Goal: Information Seeking & Learning: Learn about a topic

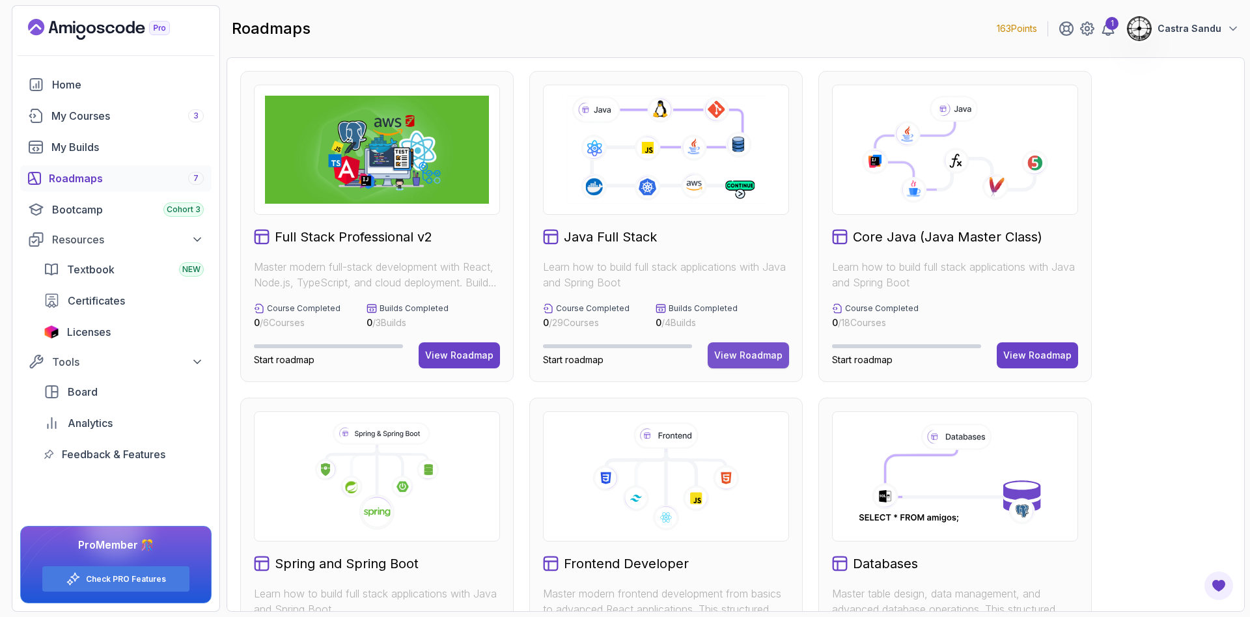
click at [755, 354] on div "View Roadmap" at bounding box center [748, 355] width 68 height 13
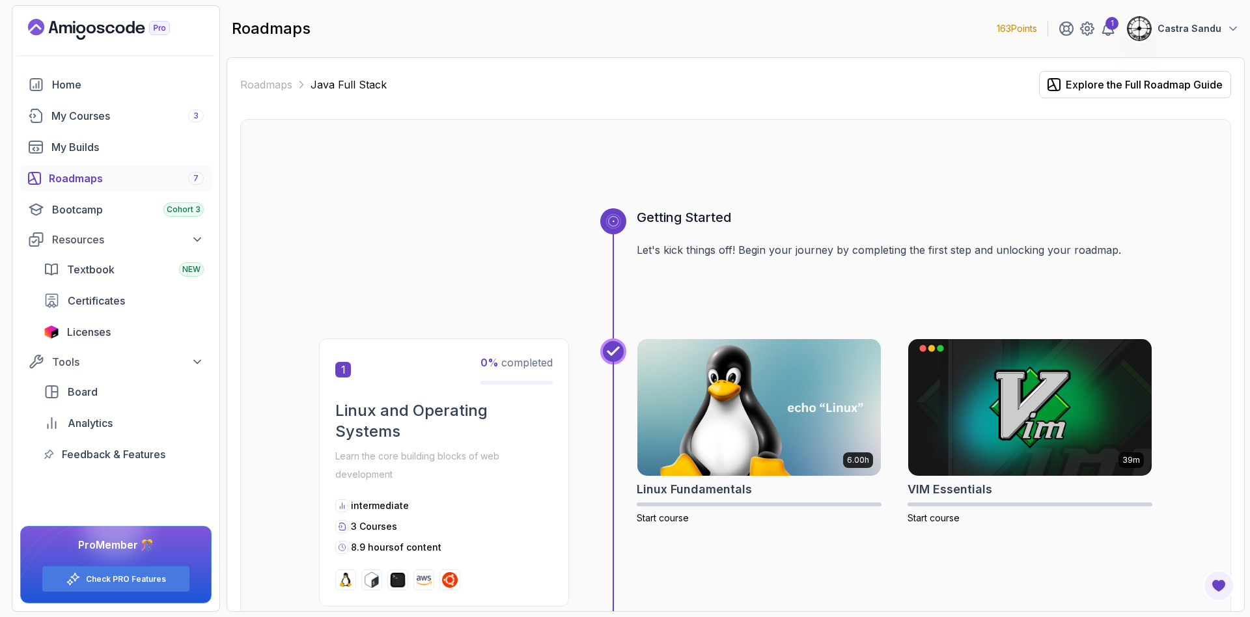
scroll to position [98, 0]
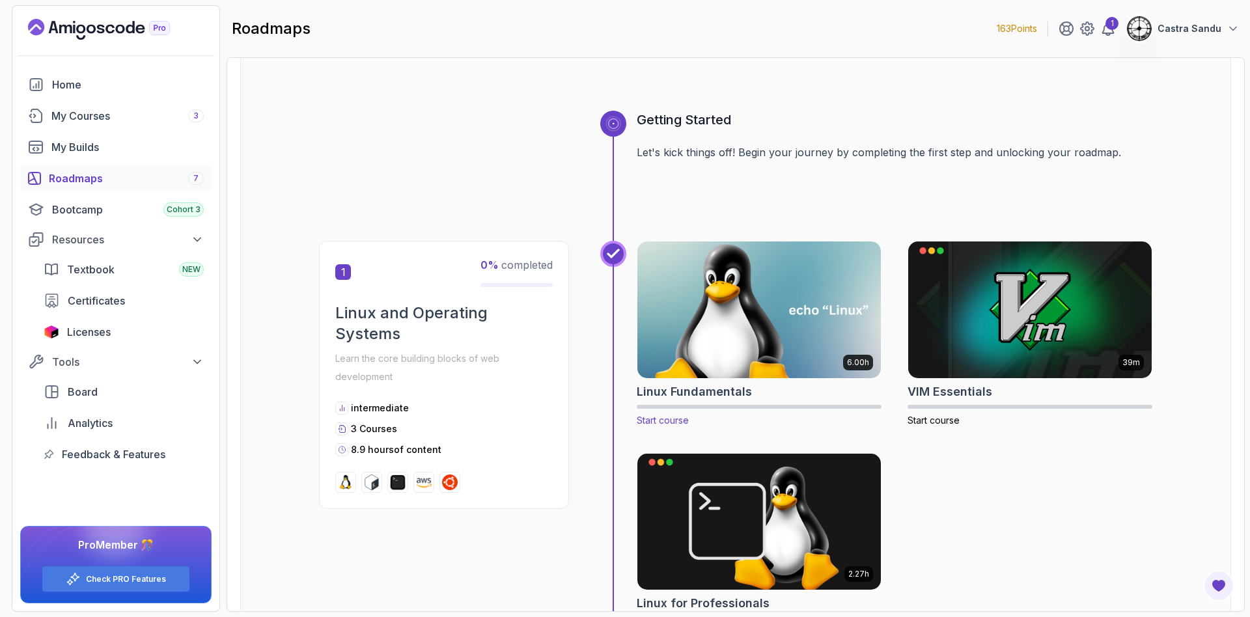
click at [751, 290] on img at bounding box center [760, 309] width 256 height 143
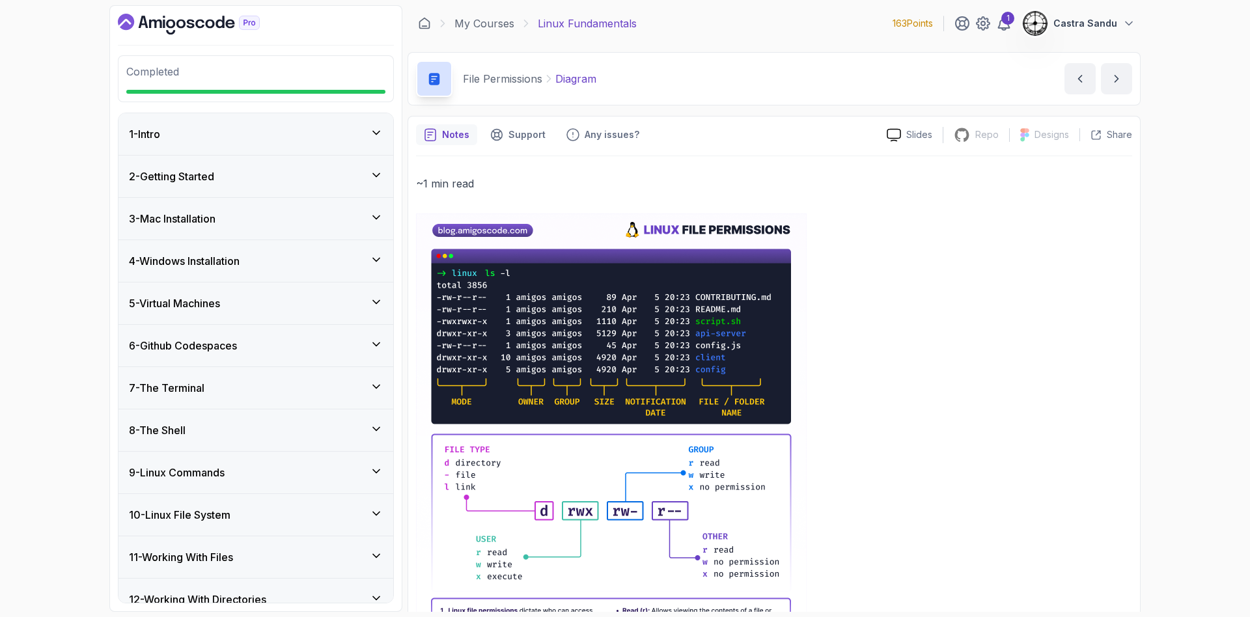
click at [135, 61] on div "Completed" at bounding box center [256, 78] width 276 height 47
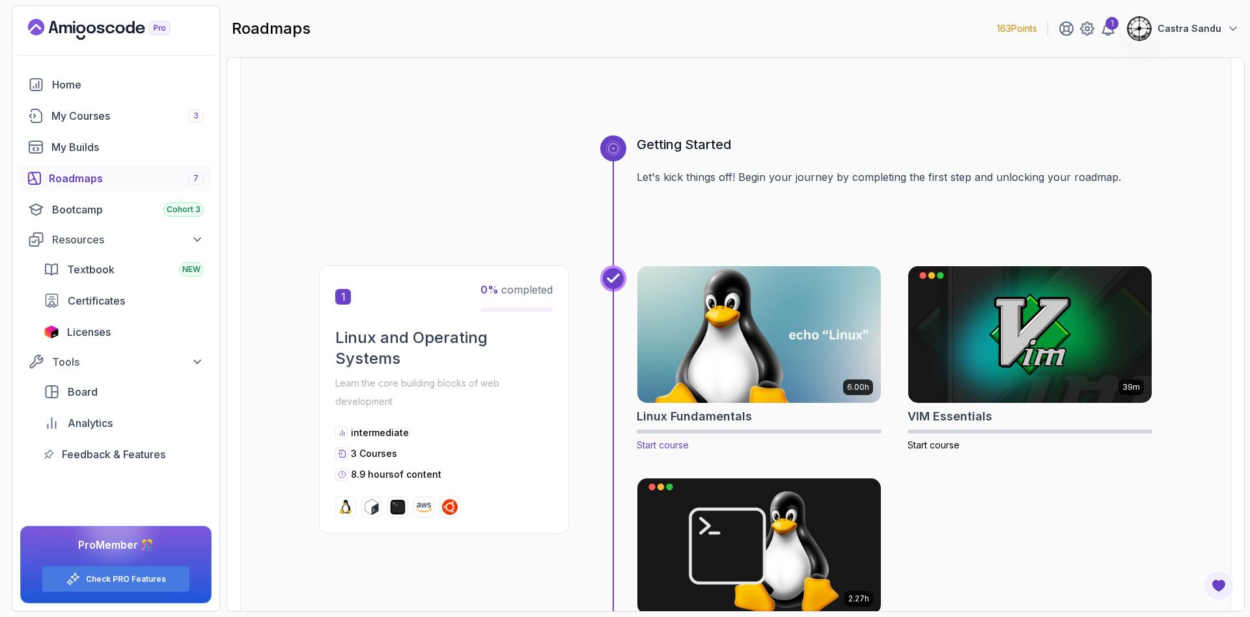
scroll to position [98, 0]
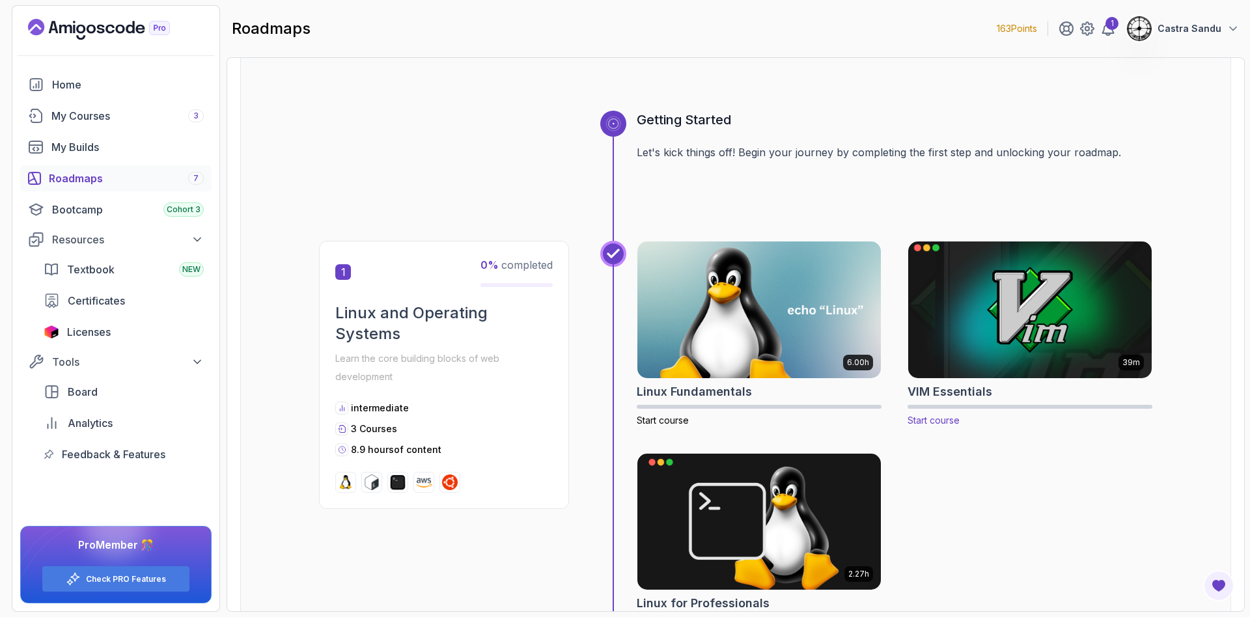
click at [981, 284] on img at bounding box center [1030, 309] width 256 height 143
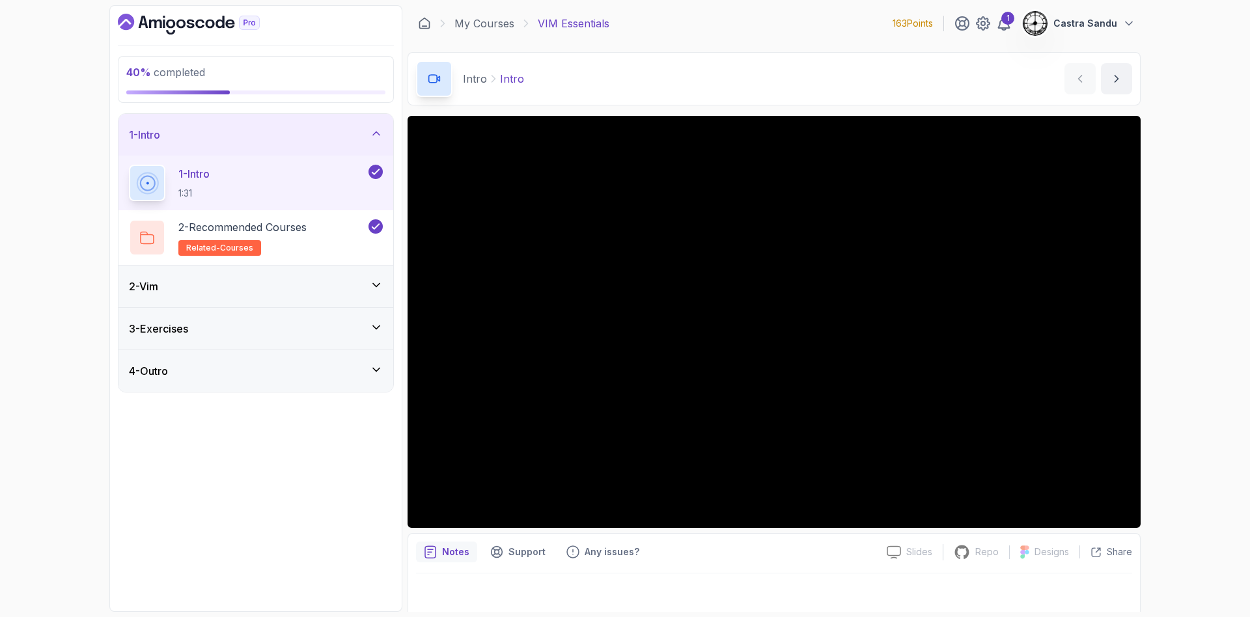
click at [199, 293] on div "2 - Vim" at bounding box center [256, 287] width 254 height 16
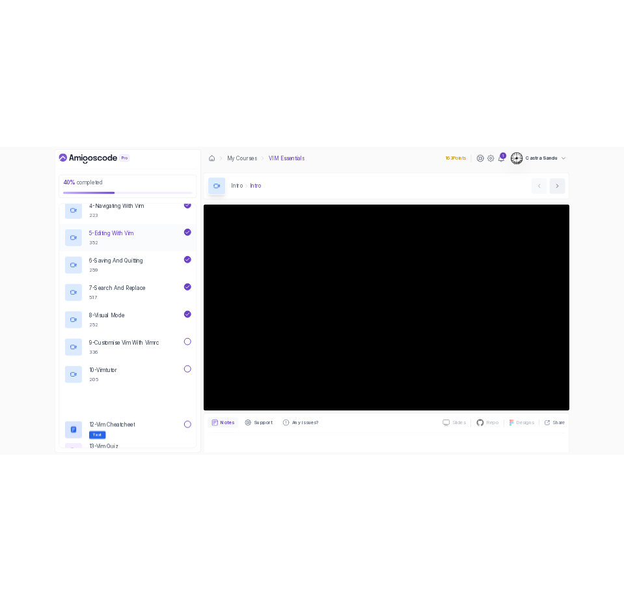
scroll to position [293, 0]
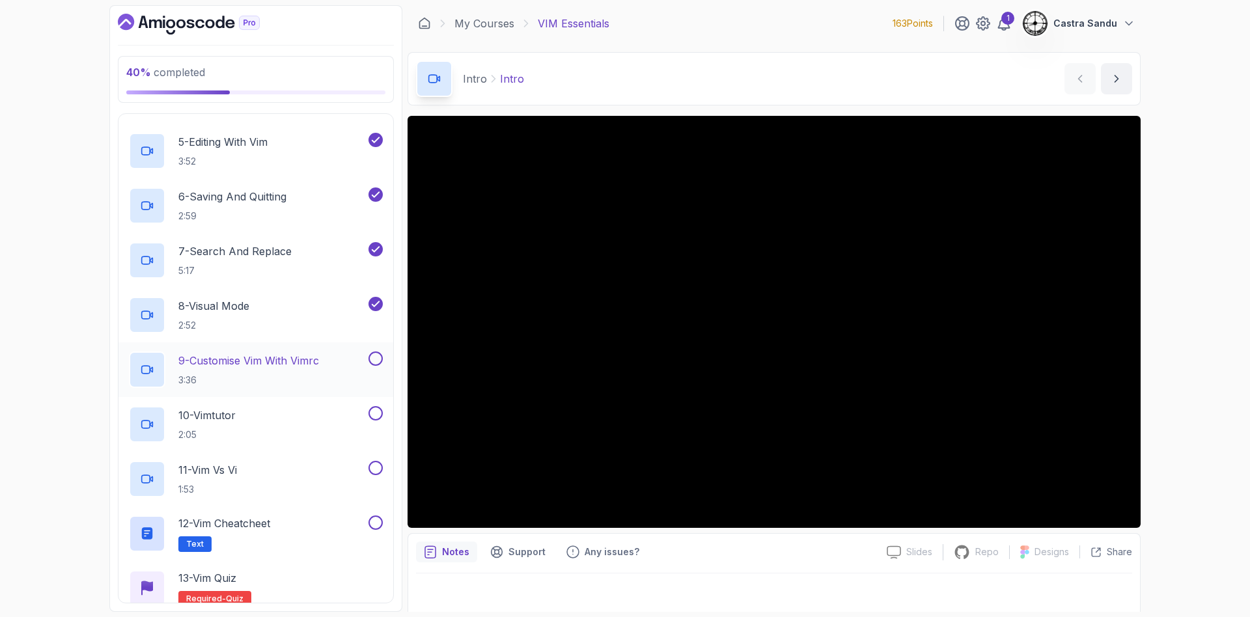
click at [263, 358] on p "9 - Customise Vim With Vimrc" at bounding box center [248, 361] width 141 height 16
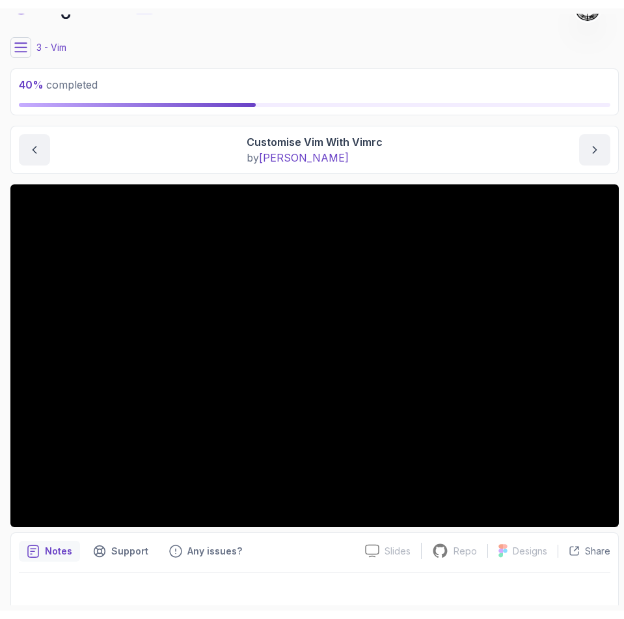
scroll to position [36, 0]
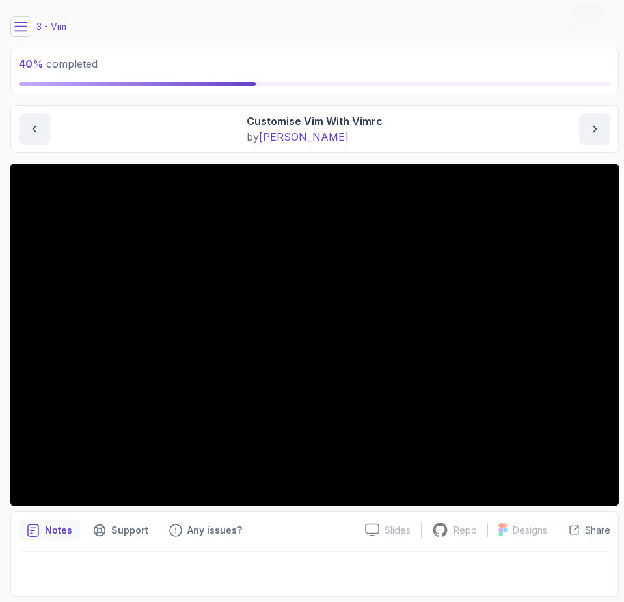
click at [115, 115] on div "Customise Vim With Vimrc by [PERSON_NAME]" at bounding box center [315, 128] width 592 height 31
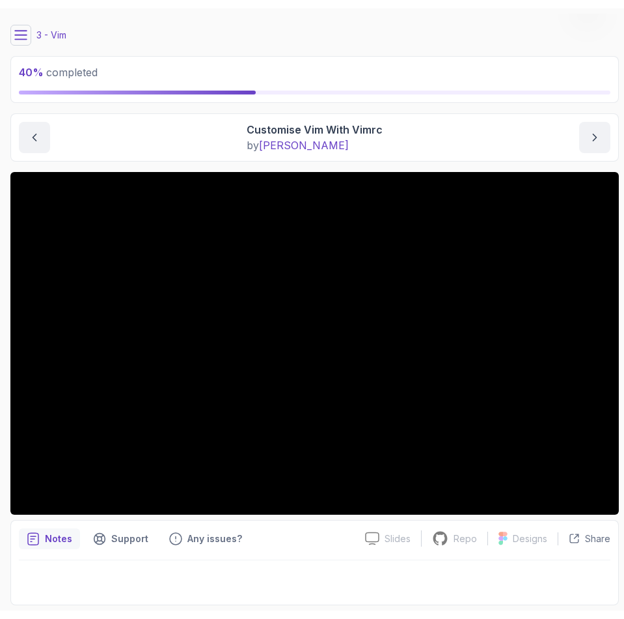
scroll to position [19, 0]
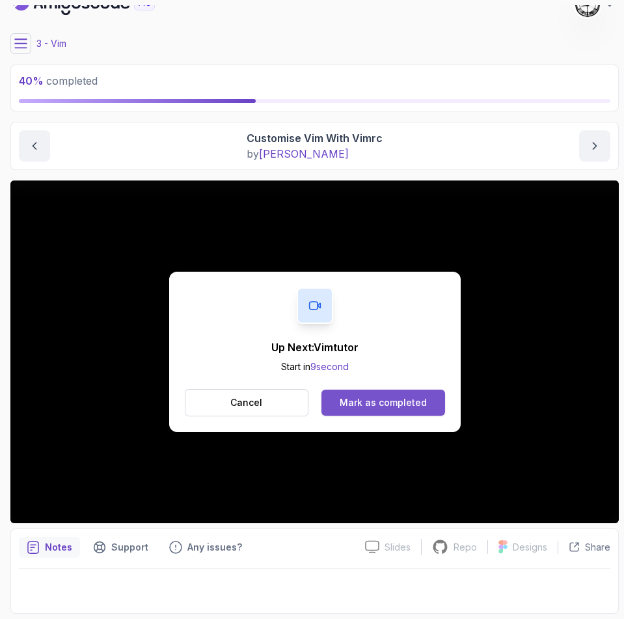
click at [395, 409] on button "Mark as completed" at bounding box center [383, 402] width 123 height 26
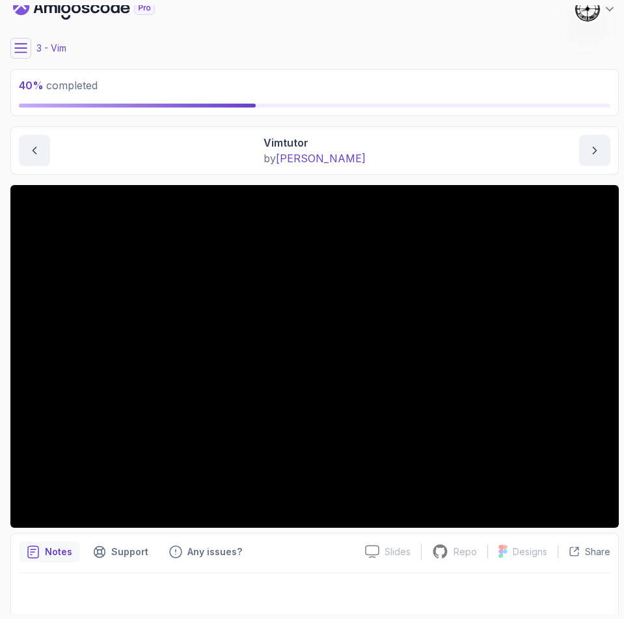
scroll to position [19, 0]
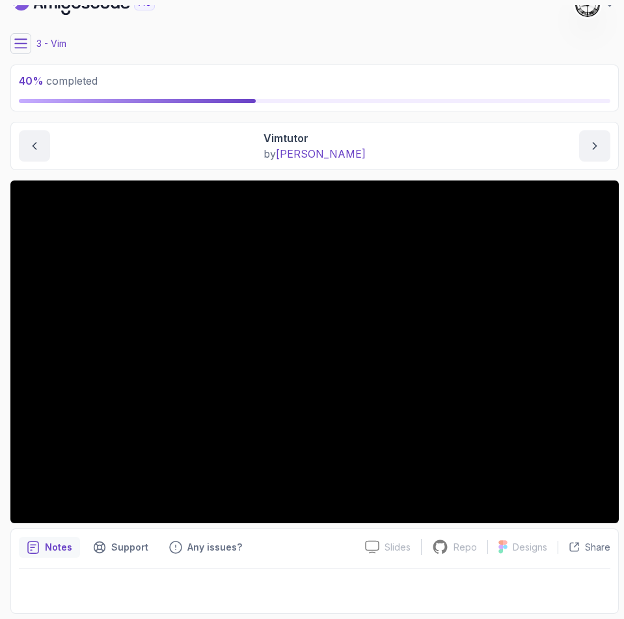
click at [184, 98] on div "40 % completed" at bounding box center [315, 88] width 592 height 30
click at [20, 35] on button at bounding box center [20, 43] width 21 height 21
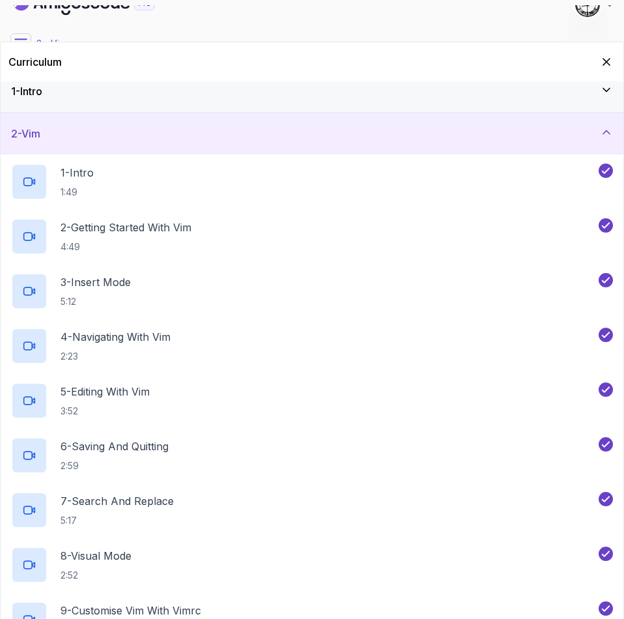
scroll to position [8, 0]
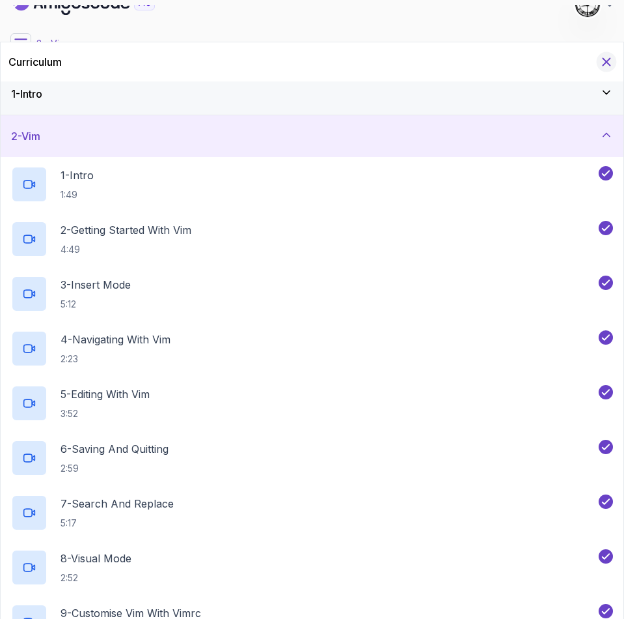
click at [611, 59] on icon "Hide Curriculum for mobile" at bounding box center [607, 62] width 7 height 7
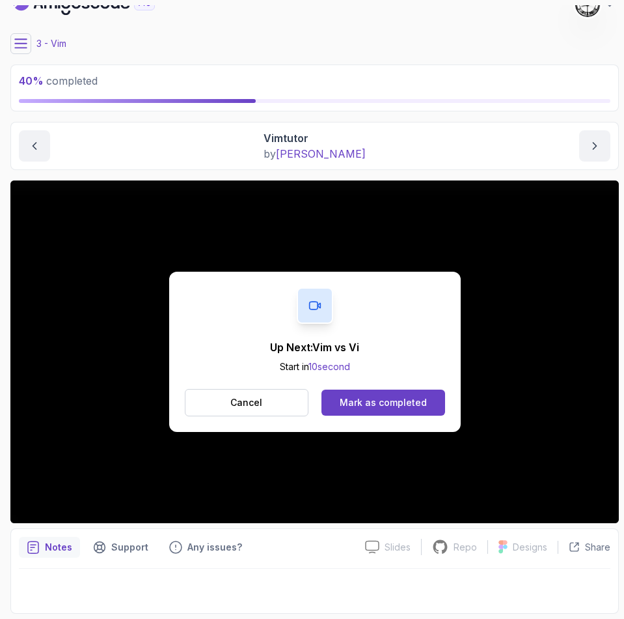
drag, startPoint x: 618, startPoint y: 247, endPoint x: 225, endPoint y: 321, distance: 399.4
click at [225, 321] on div "Up Next: Vim vs Vi Start in 10 second Cancel Mark as completed" at bounding box center [315, 351] width 292 height 160
click at [354, 402] on div "Mark as completed" at bounding box center [383, 402] width 87 height 13
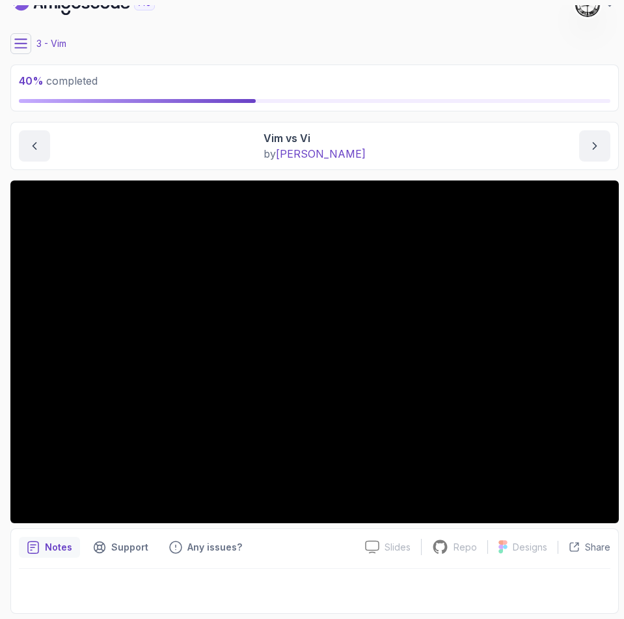
click at [24, 35] on button at bounding box center [20, 43] width 21 height 21
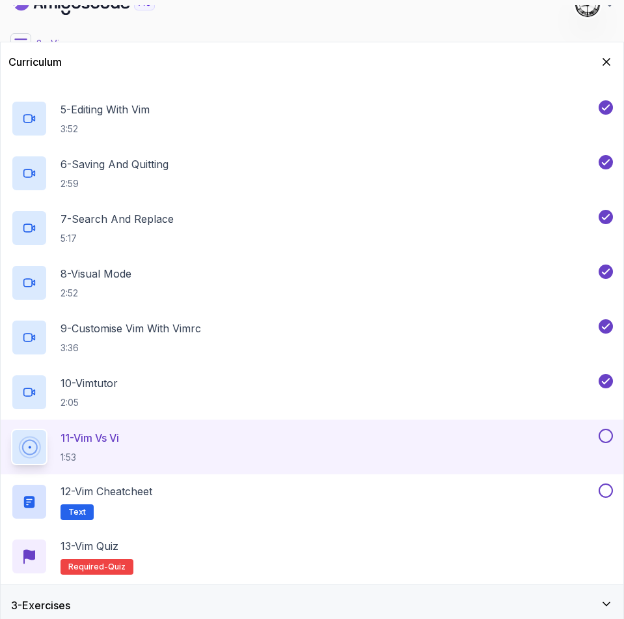
scroll to position [301, 0]
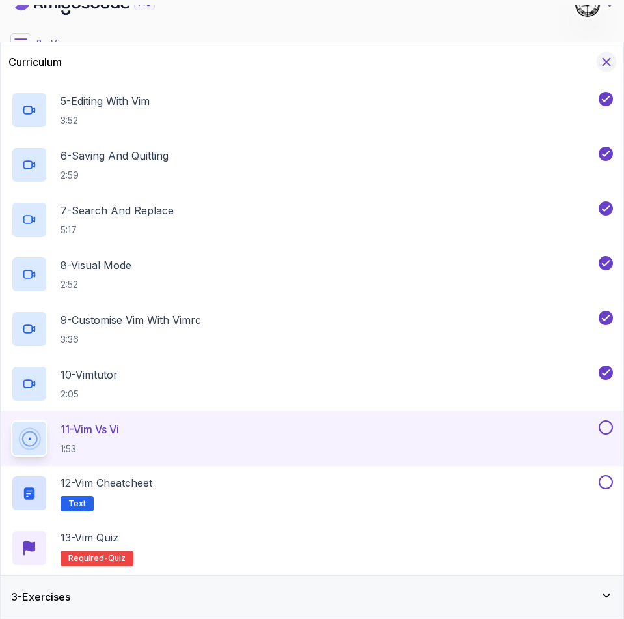
click at [604, 58] on icon "Hide Curriculum for mobile" at bounding box center [607, 62] width 14 height 14
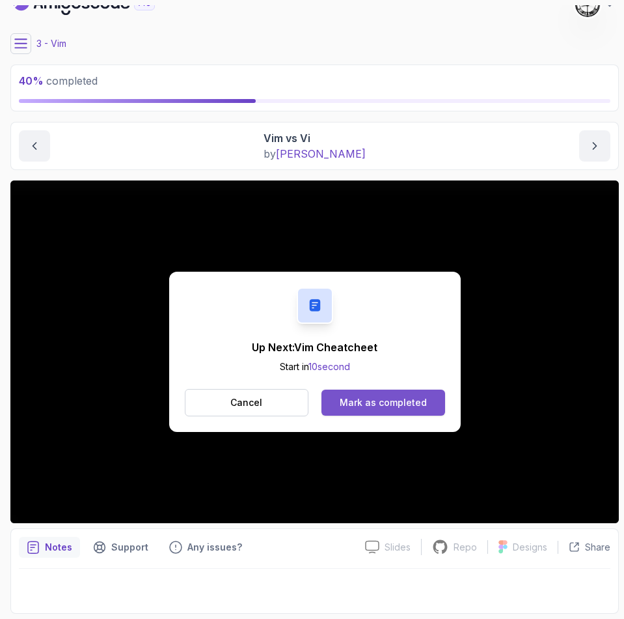
click at [376, 406] on div "Mark as completed" at bounding box center [383, 402] width 87 height 13
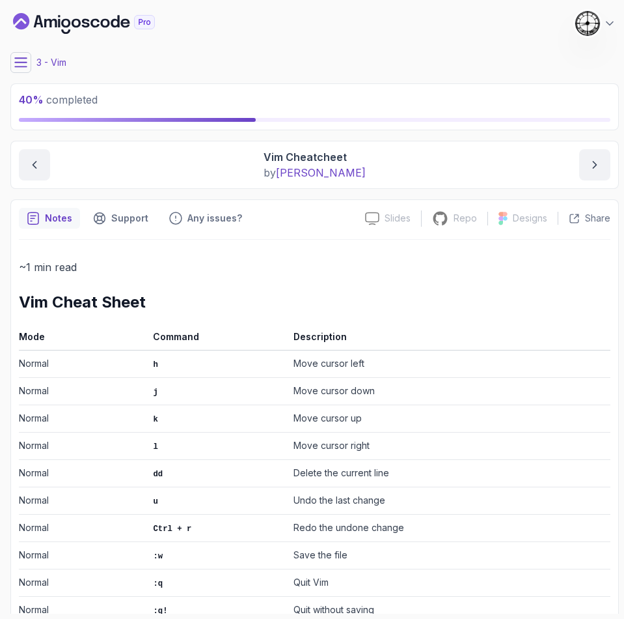
click at [25, 66] on icon at bounding box center [21, 62] width 12 height 8
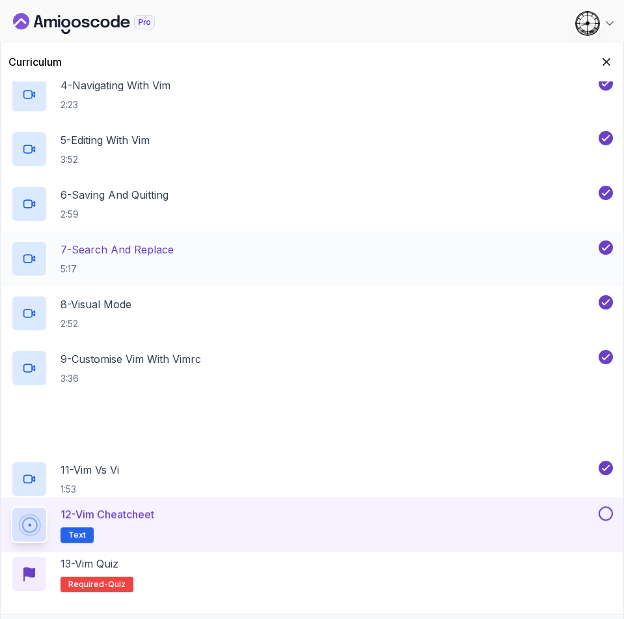
scroll to position [301, 0]
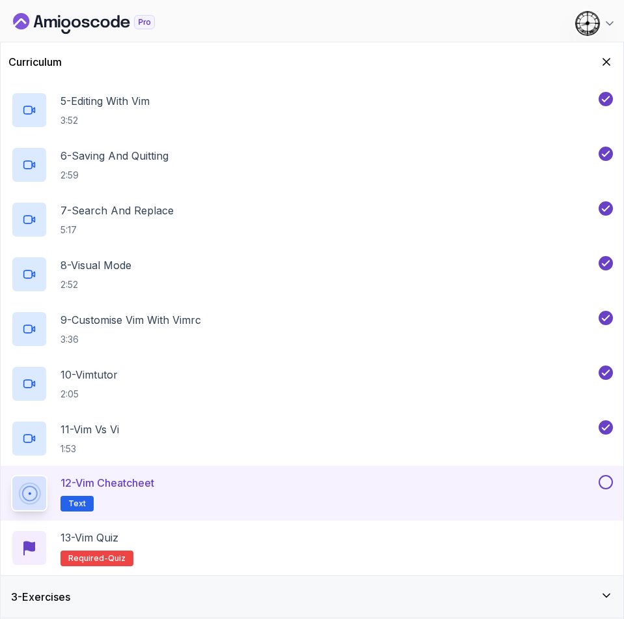
click at [604, 480] on button at bounding box center [606, 482] width 14 height 14
click at [199, 548] on div "13 - Vim Quiz Required- quiz" at bounding box center [312, 547] width 602 height 36
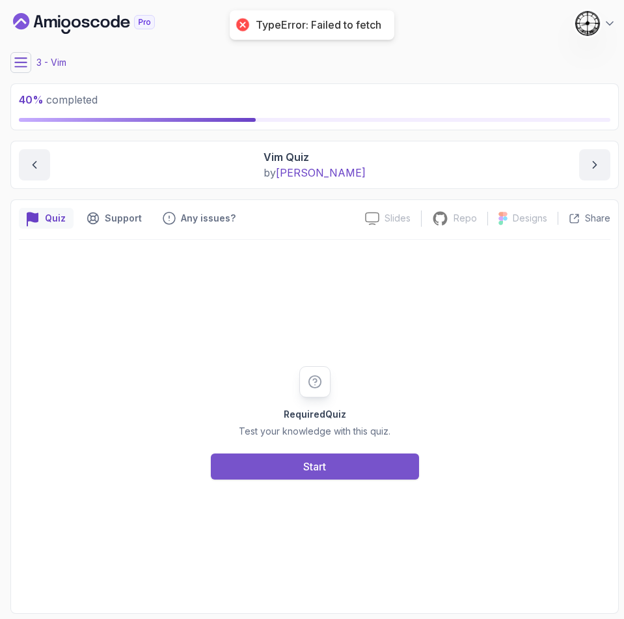
click at [268, 463] on button "Start" at bounding box center [315, 466] width 208 height 26
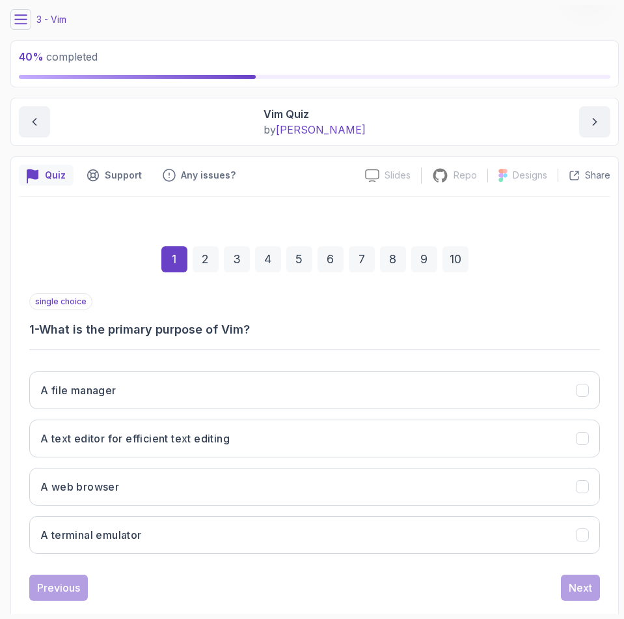
scroll to position [67, 0]
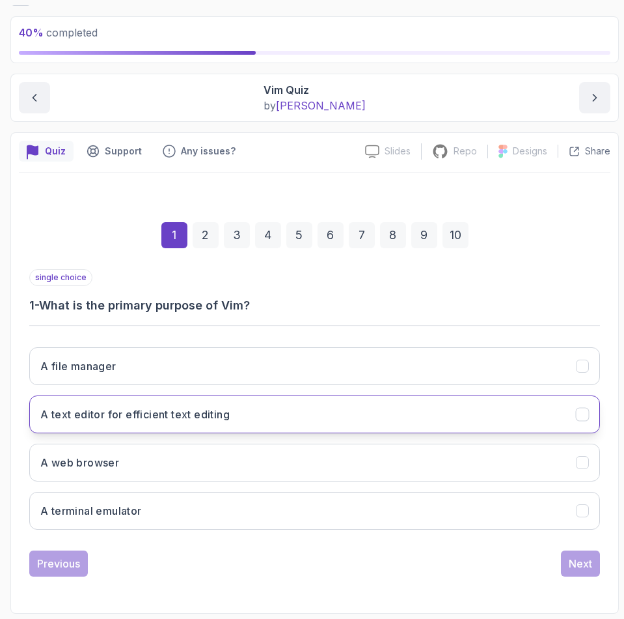
click at [96, 421] on h3 "A text editor for efficient text editing" at bounding box center [134, 414] width 189 height 16
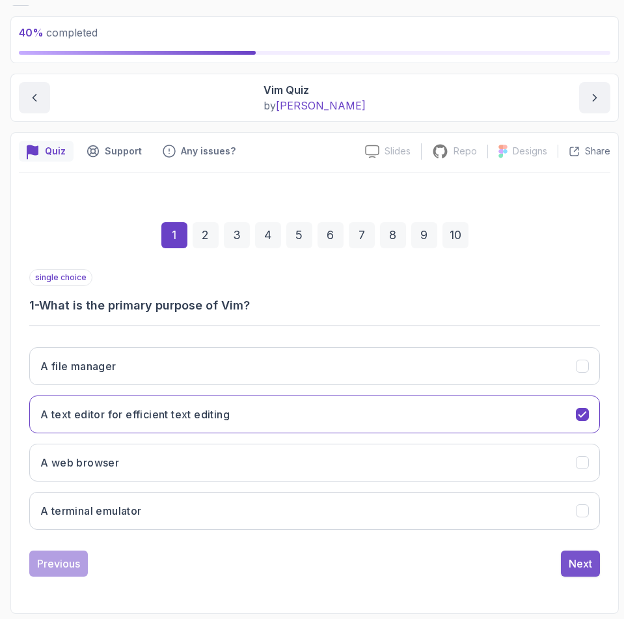
click at [594, 575] on button "Next" at bounding box center [580, 563] width 39 height 26
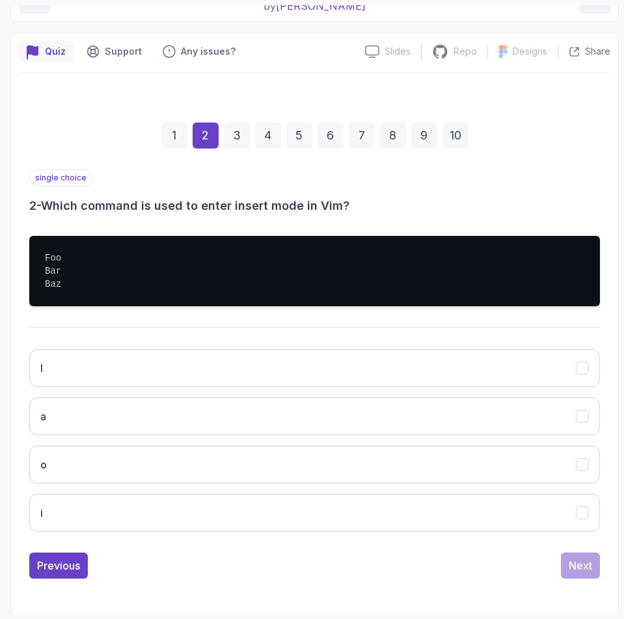
scroll to position [169, 0]
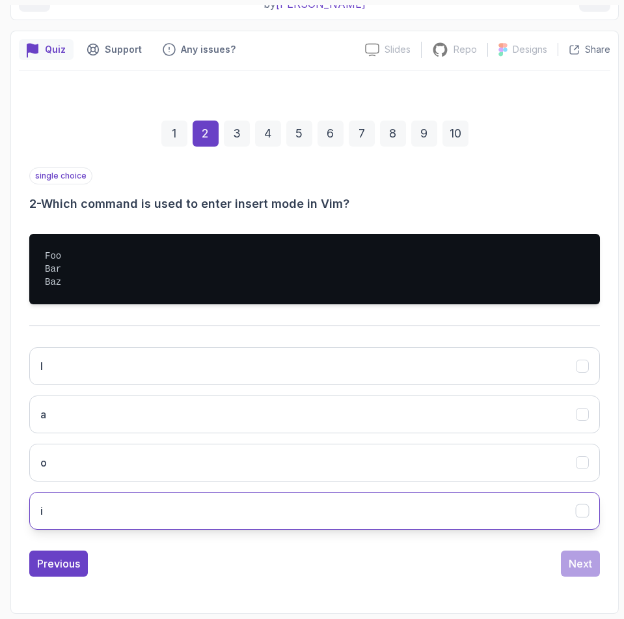
click at [78, 512] on button "i" at bounding box center [314, 511] width 571 height 38
click at [575, 570] on div "Next" at bounding box center [580, 563] width 23 height 16
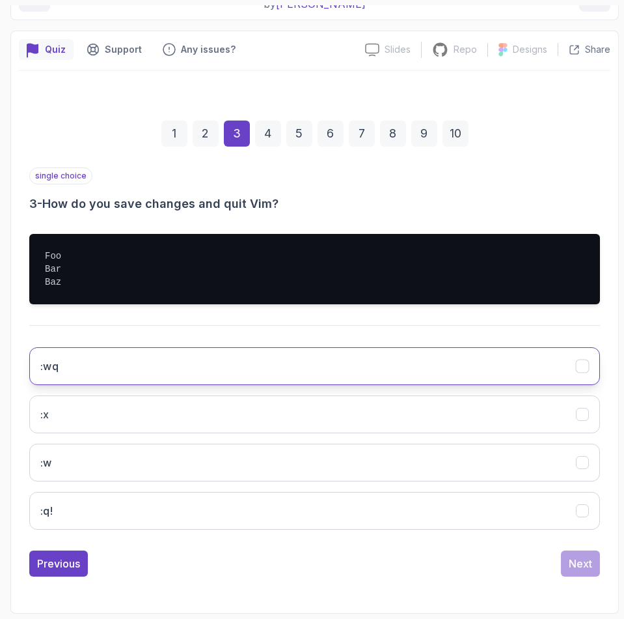
click at [105, 368] on button ":wq" at bounding box center [314, 366] width 571 height 38
click at [582, 559] on div "Next" at bounding box center [580, 563] width 23 height 16
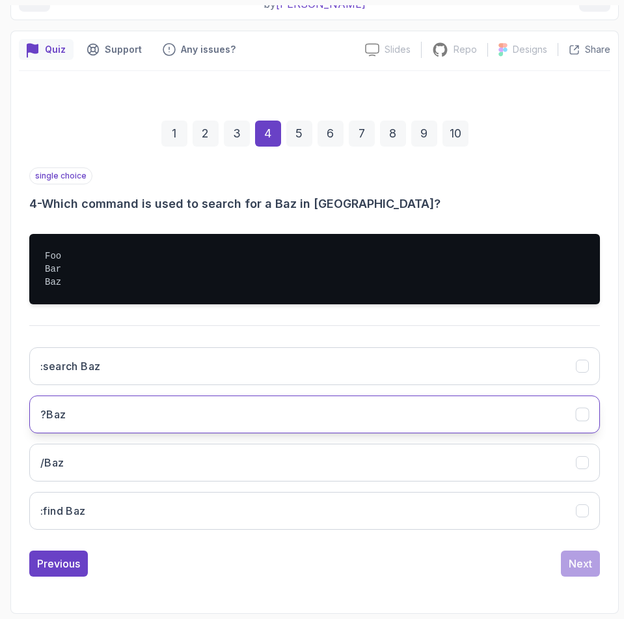
click at [128, 408] on button "?Baz" at bounding box center [314, 414] width 571 height 38
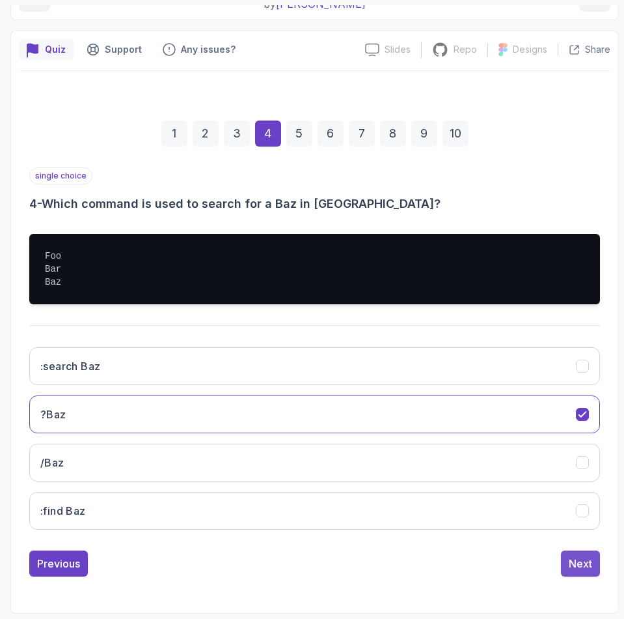
click at [588, 561] on div "Next" at bounding box center [580, 563] width 23 height 16
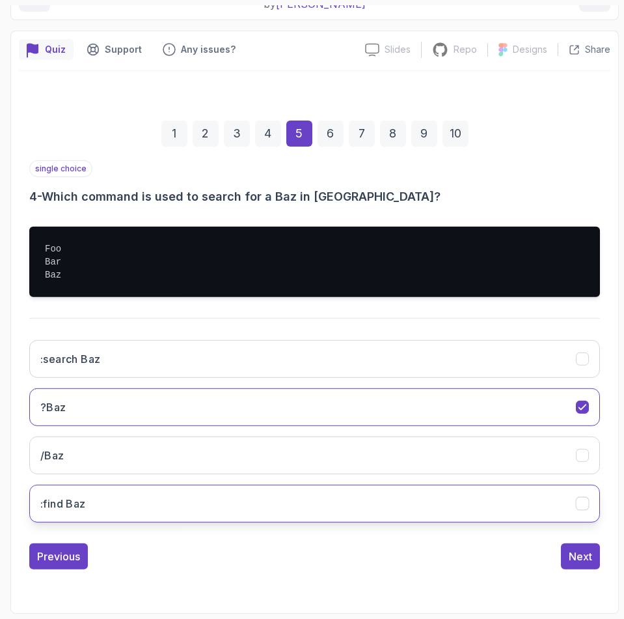
scroll to position [67, 0]
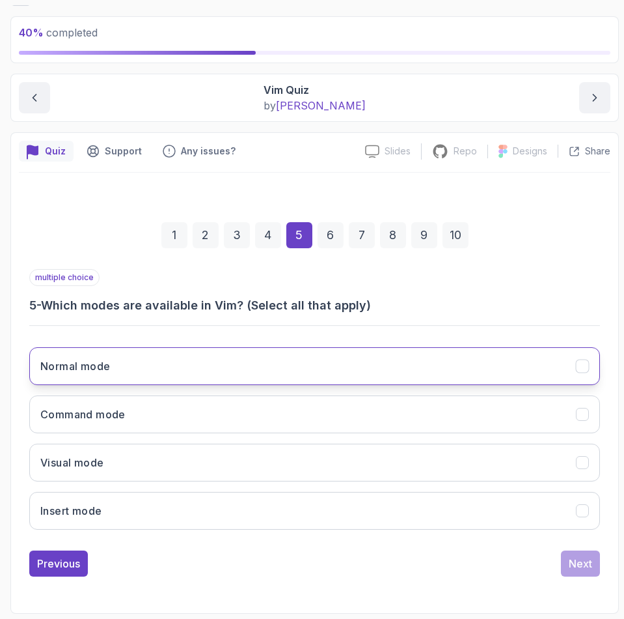
click at [92, 374] on button "Normal mode" at bounding box center [314, 366] width 571 height 38
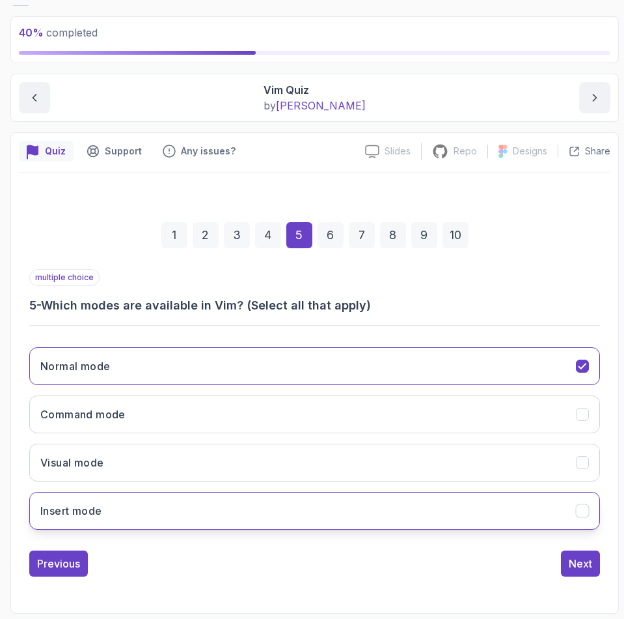
click at [123, 500] on button "Insert mode" at bounding box center [314, 511] width 571 height 38
click at [566, 559] on button "Next" at bounding box center [580, 563] width 39 height 26
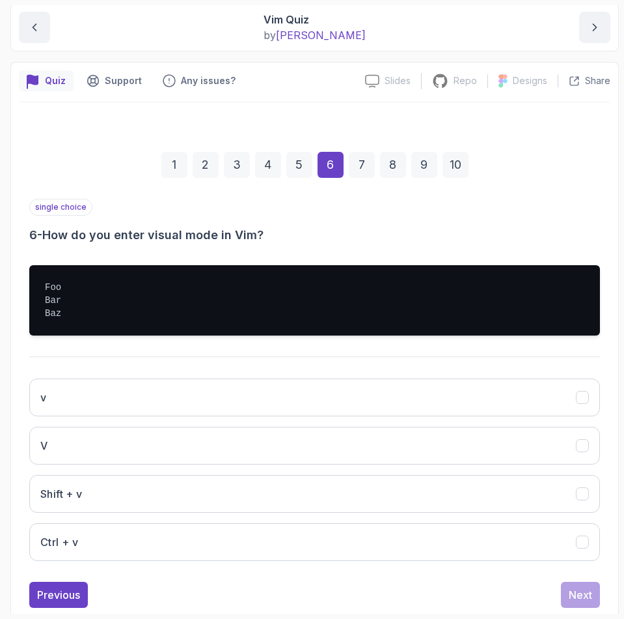
scroll to position [165, 0]
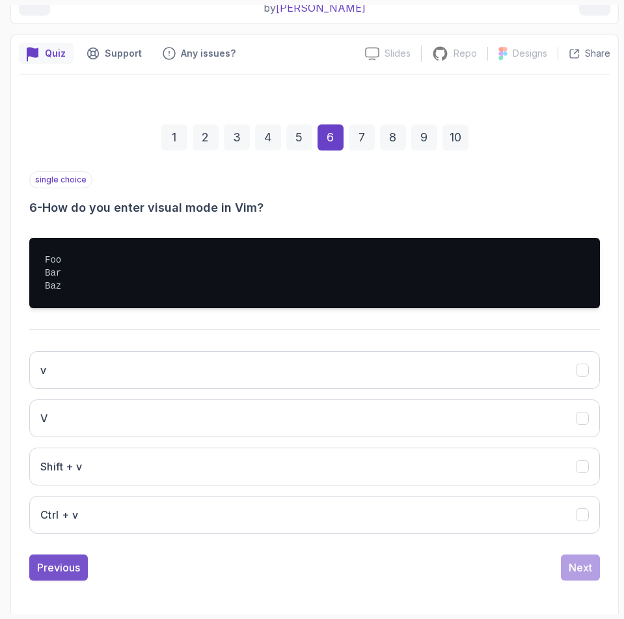
click at [61, 572] on div "Previous" at bounding box center [58, 567] width 43 height 16
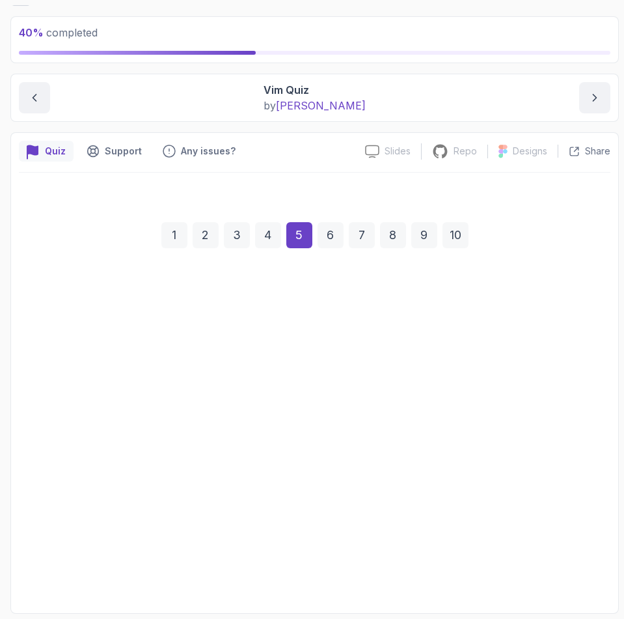
scroll to position [67, 0]
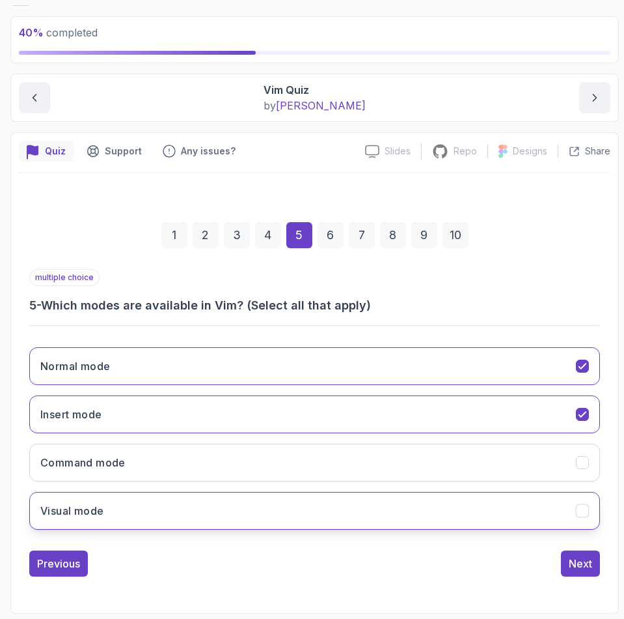
click at [81, 505] on h3 "Visual mode" at bounding box center [71, 511] width 63 height 16
click at [588, 568] on div "Next" at bounding box center [580, 563] width 23 height 16
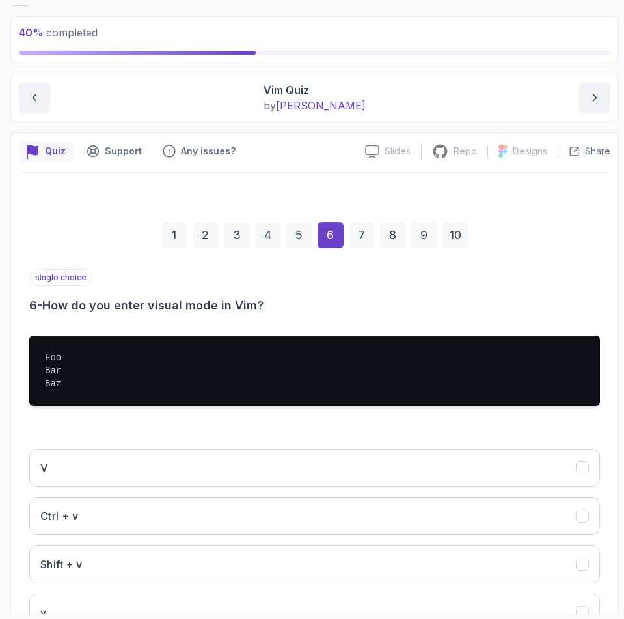
scroll to position [165, 0]
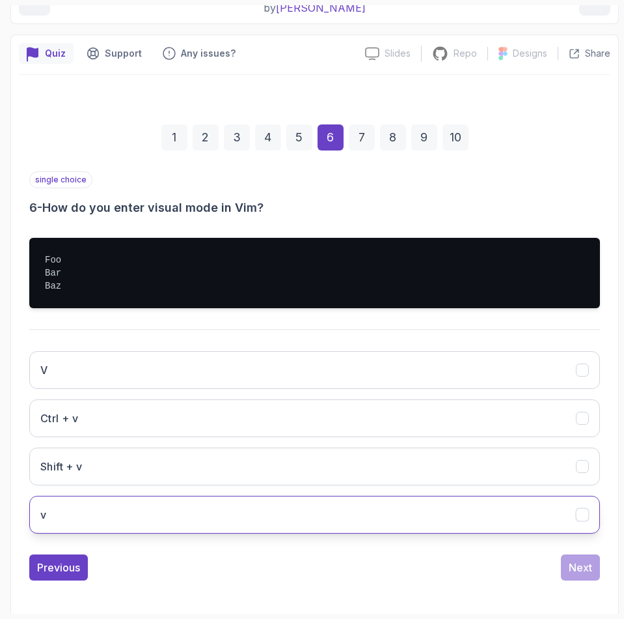
click at [64, 526] on button "v" at bounding box center [314, 514] width 571 height 38
click at [576, 572] on div "Next" at bounding box center [580, 567] width 23 height 16
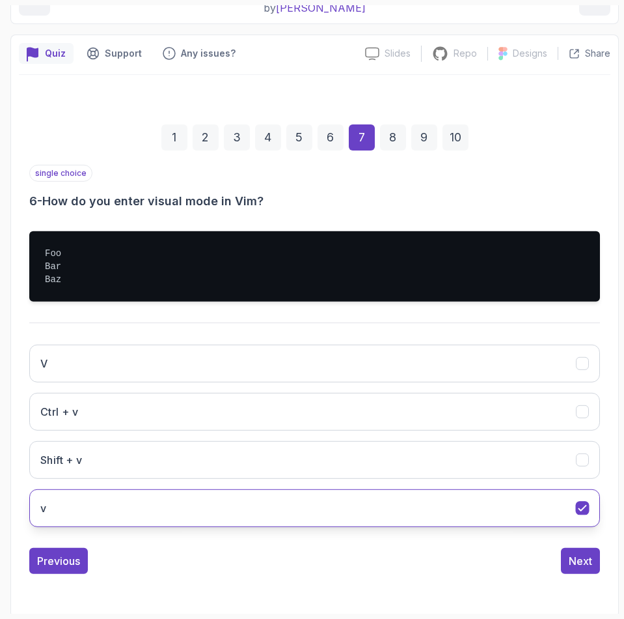
scroll to position [67, 0]
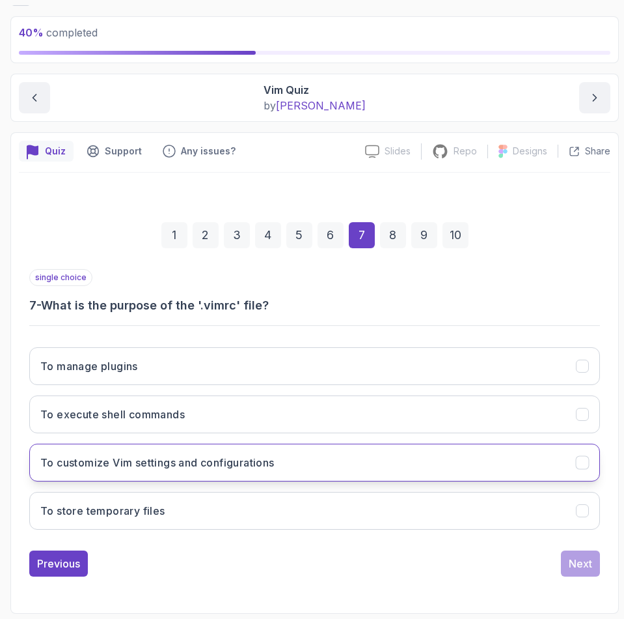
click at [202, 459] on h3 "To customize Vim settings and configurations" at bounding box center [157, 462] width 234 height 16
click at [600, 572] on button "Next" at bounding box center [580, 563] width 39 height 26
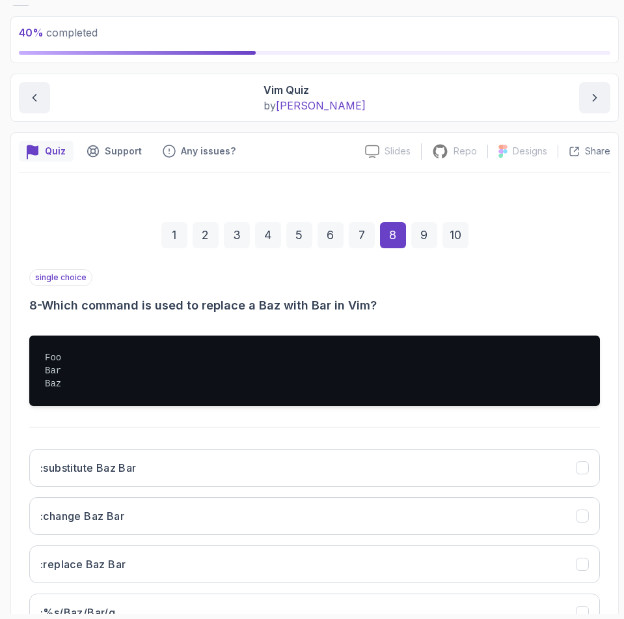
scroll to position [165, 0]
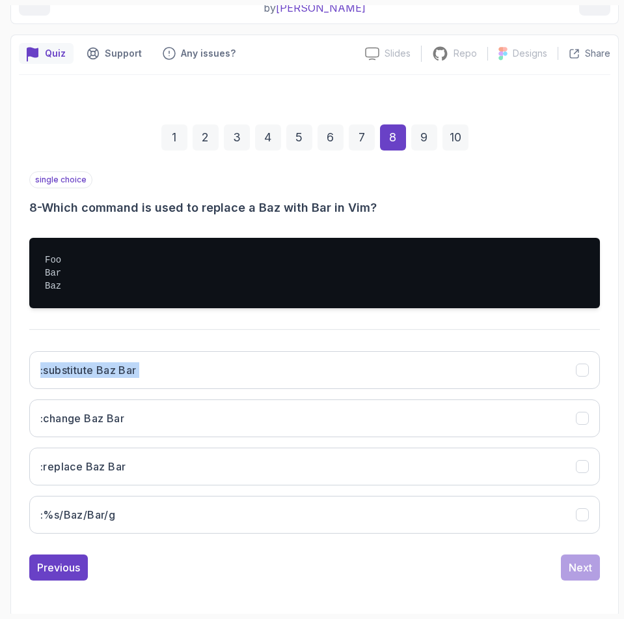
click at [20, 376] on div "1 2 3 4 5 6 7 8 9 10 single choice 8 - Which command is used to replace a Baz w…" at bounding box center [315, 341] width 592 height 497
click at [115, 311] on div "Foo Bar Baz" at bounding box center [314, 272] width 571 height 91
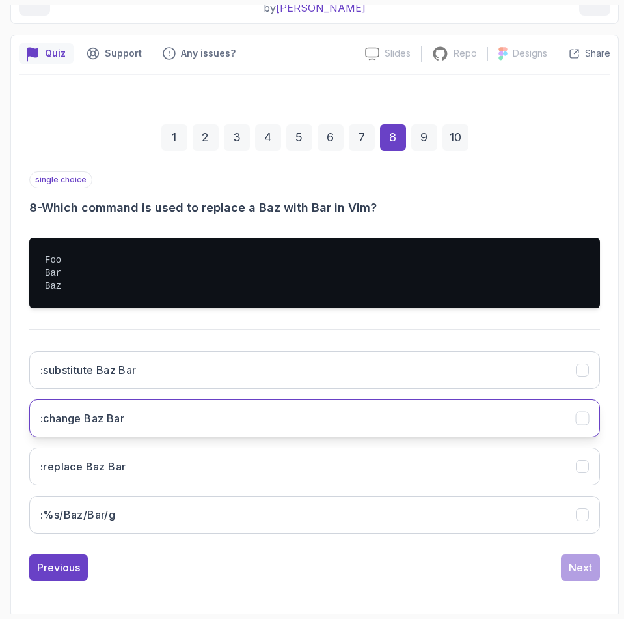
click at [154, 424] on button ":change Baz Bar" at bounding box center [314, 418] width 571 height 38
click at [592, 564] on div "Next" at bounding box center [580, 567] width 23 height 16
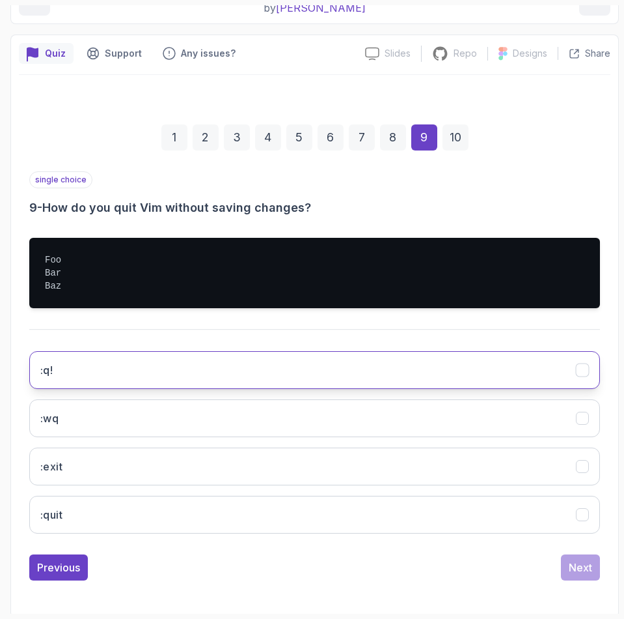
click at [112, 355] on button ":q!" at bounding box center [314, 370] width 571 height 38
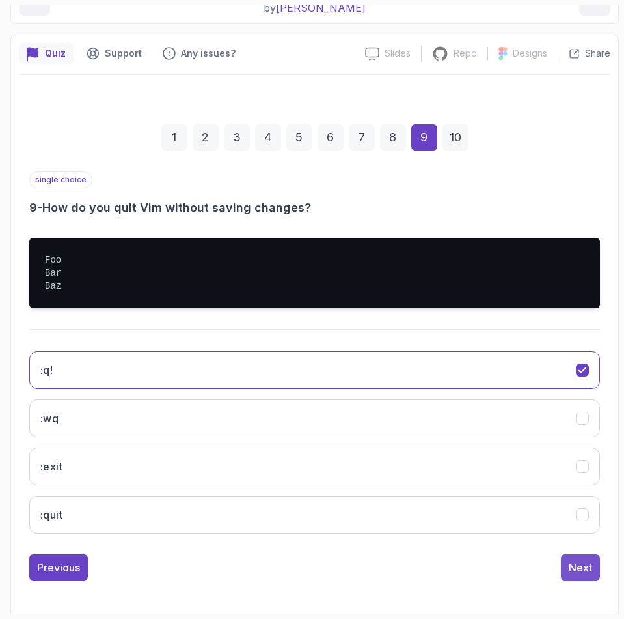
click at [589, 575] on button "Next" at bounding box center [580, 567] width 39 height 26
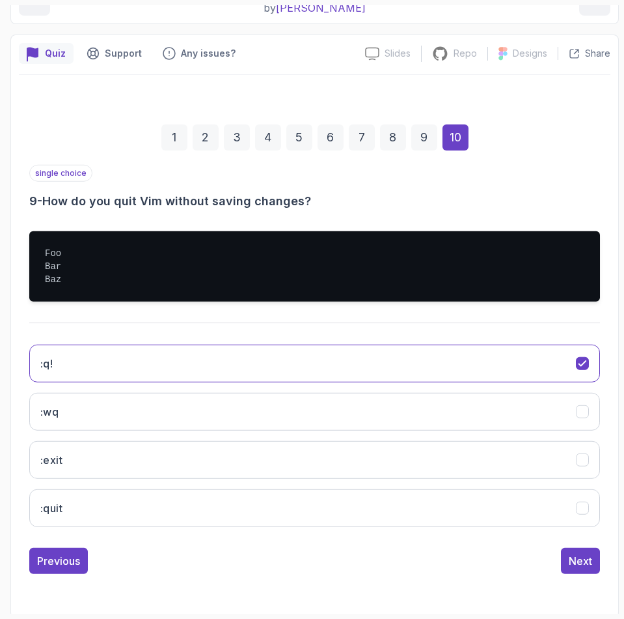
scroll to position [67, 0]
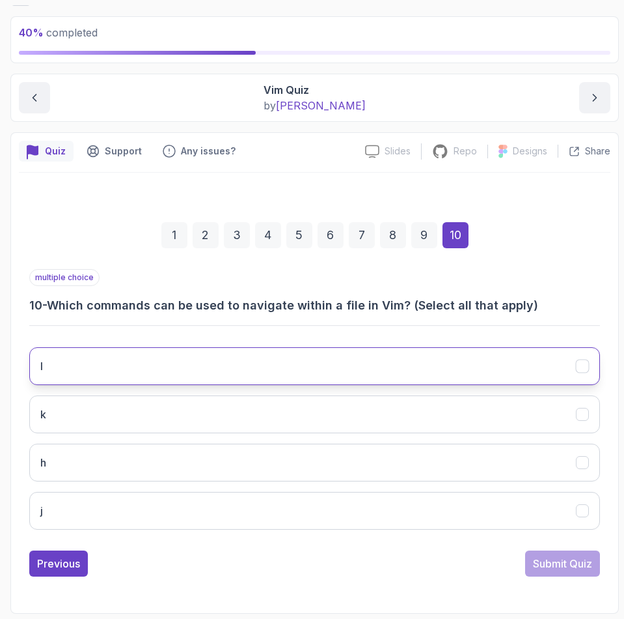
click at [73, 380] on button "l" at bounding box center [314, 366] width 571 height 38
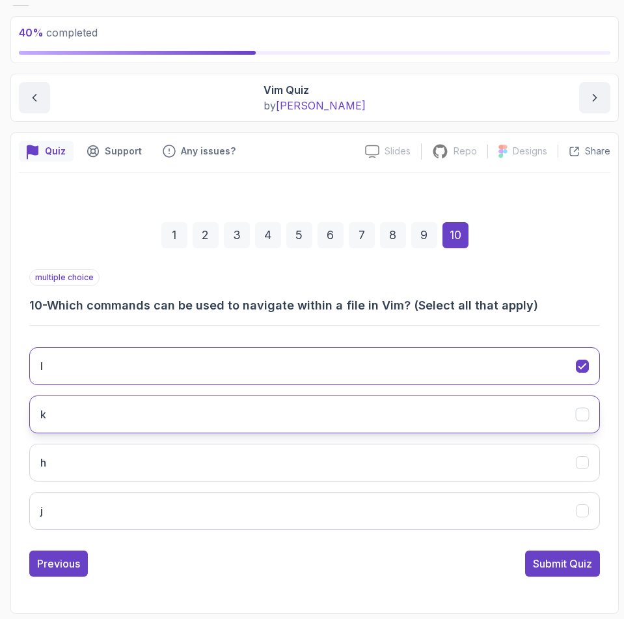
click at [64, 418] on button "k" at bounding box center [314, 414] width 571 height 38
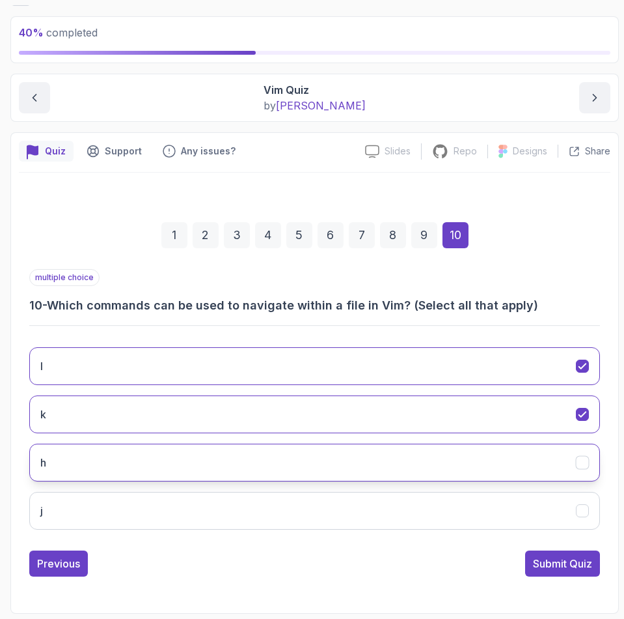
click at [74, 477] on button "h" at bounding box center [314, 462] width 571 height 38
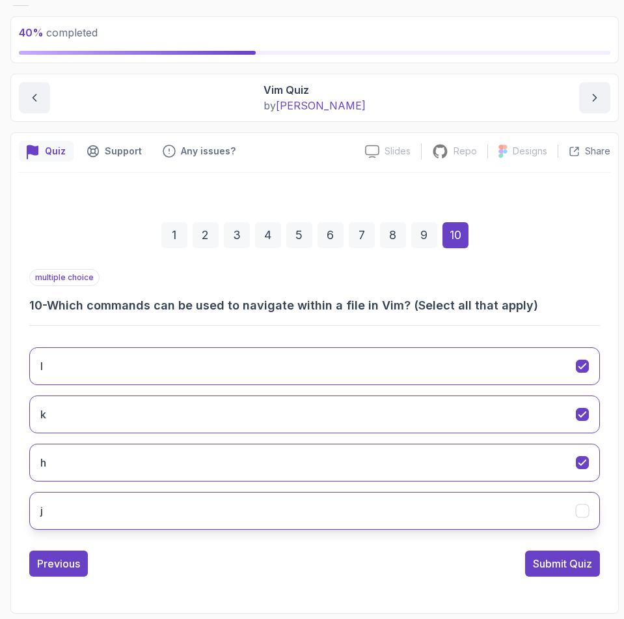
click at [89, 508] on button "j" at bounding box center [314, 511] width 571 height 38
click at [546, 564] on div "Submit Quiz" at bounding box center [562, 563] width 59 height 16
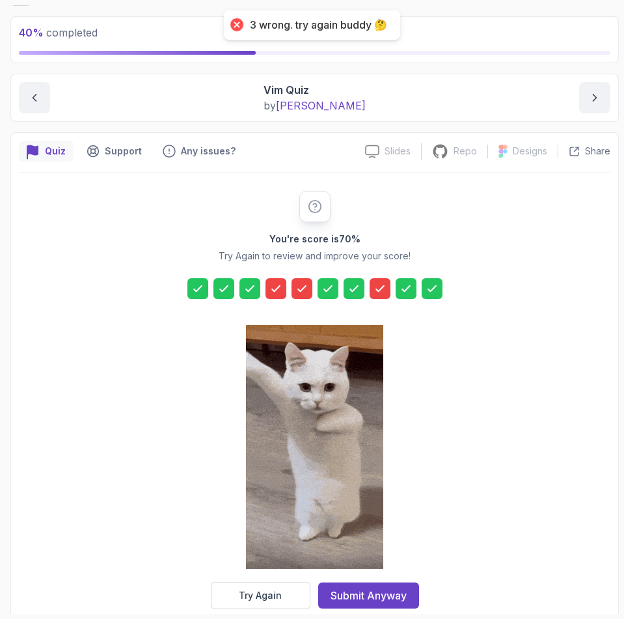
click at [274, 286] on icon at bounding box center [276, 288] width 13 height 13
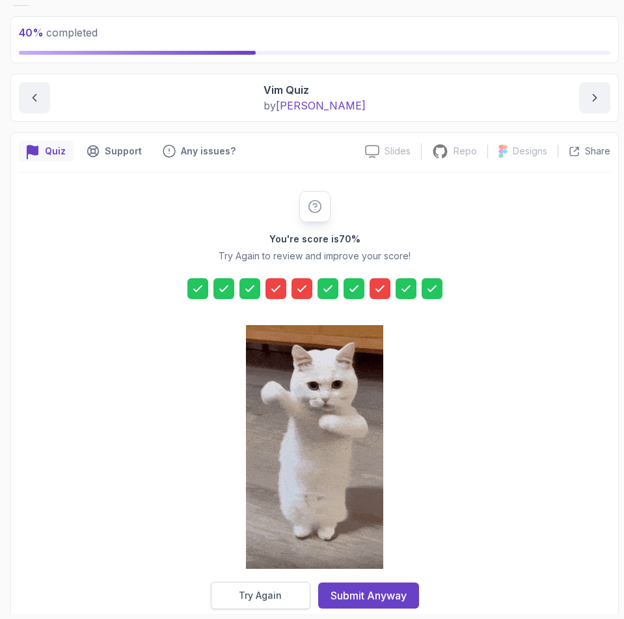
click at [255, 604] on button "Try Again" at bounding box center [261, 594] width 100 height 27
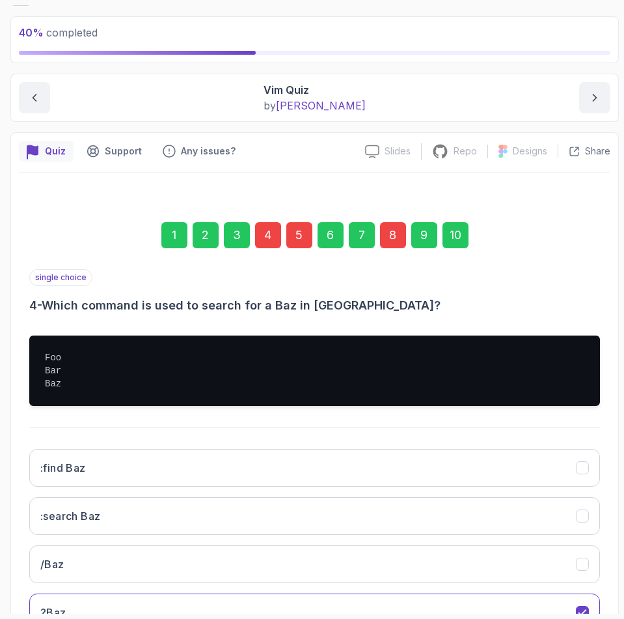
click at [270, 229] on div "4" at bounding box center [268, 235] width 26 height 26
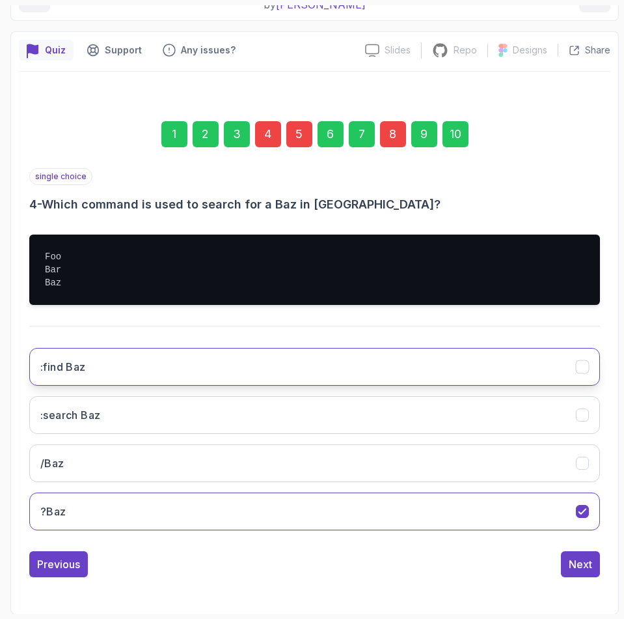
scroll to position [169, 0]
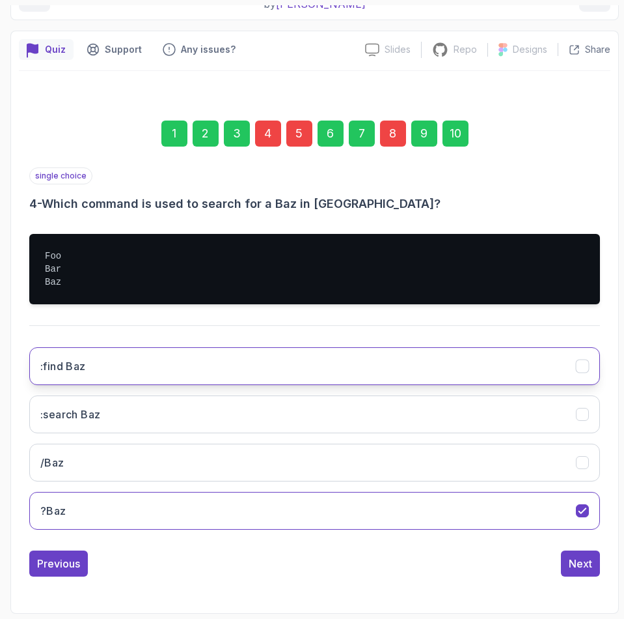
click at [98, 373] on button ":find Baz" at bounding box center [314, 366] width 571 height 38
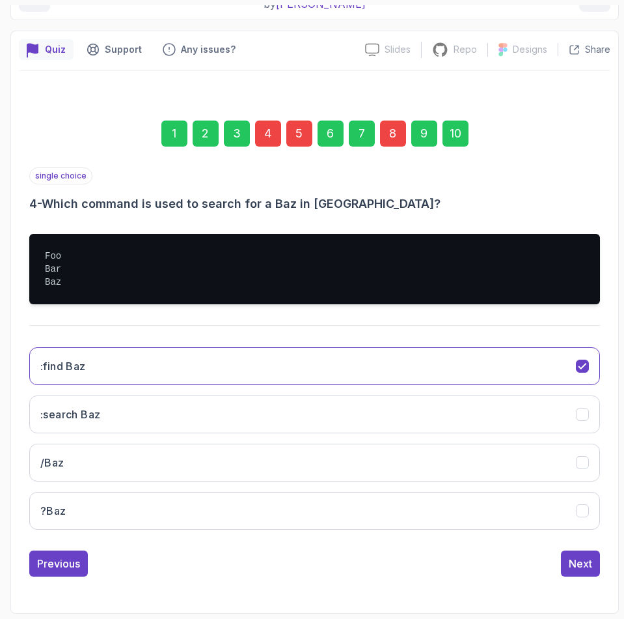
click at [293, 133] on div "5" at bounding box center [299, 133] width 26 height 26
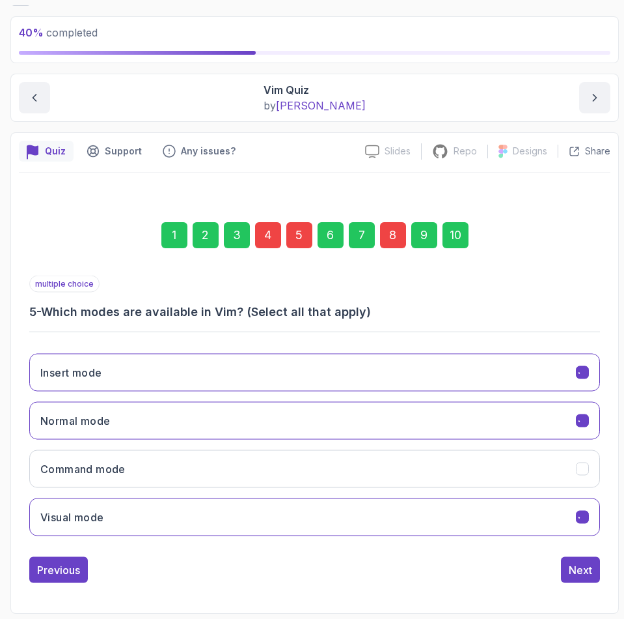
scroll to position [67, 0]
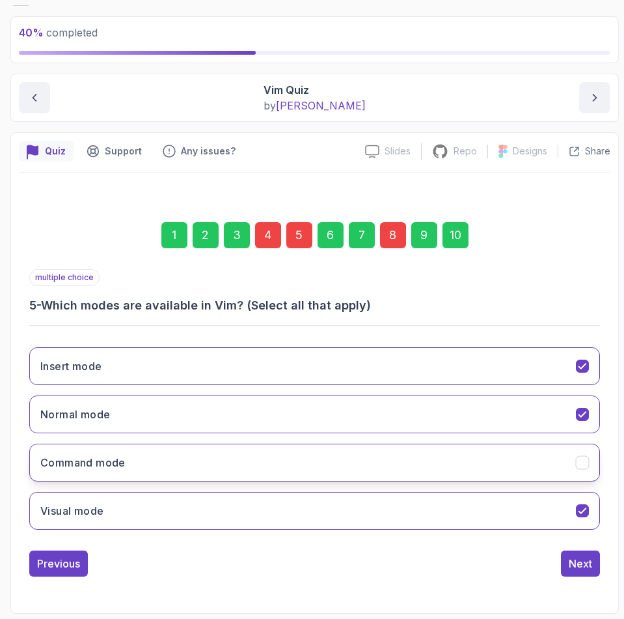
click at [90, 462] on h3 "Command mode" at bounding box center [82, 462] width 85 height 16
click at [391, 238] on div "8" at bounding box center [393, 235] width 26 height 26
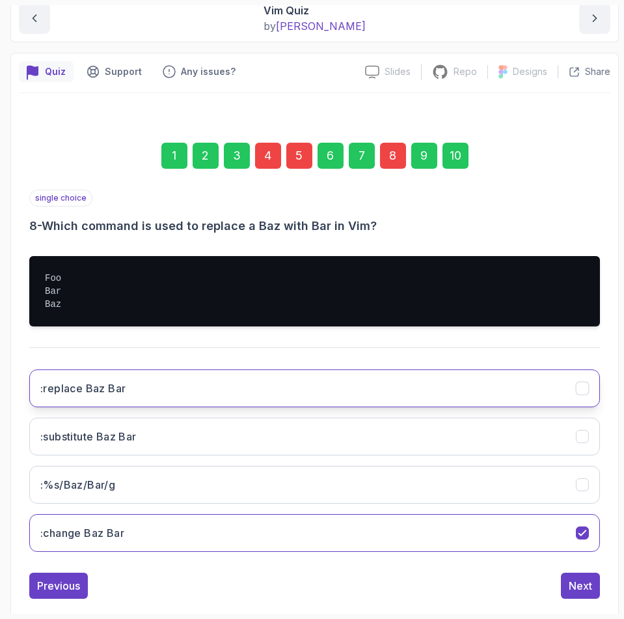
scroll to position [165, 0]
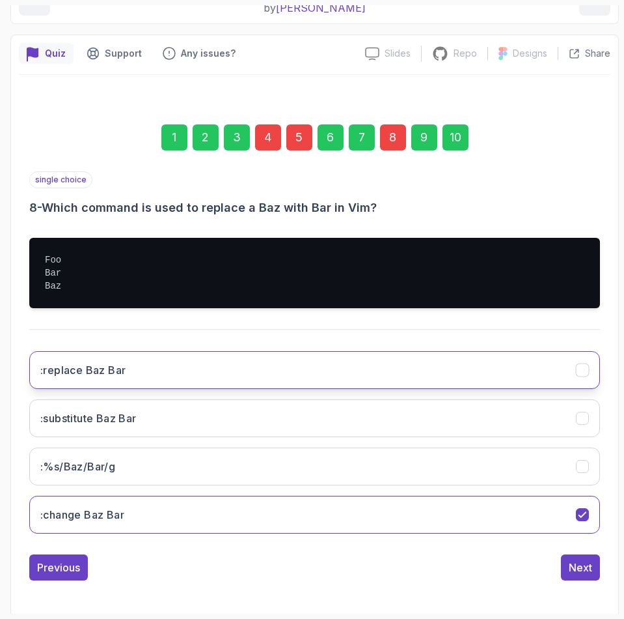
click at [132, 367] on button ":replace Baz Bar" at bounding box center [314, 370] width 571 height 38
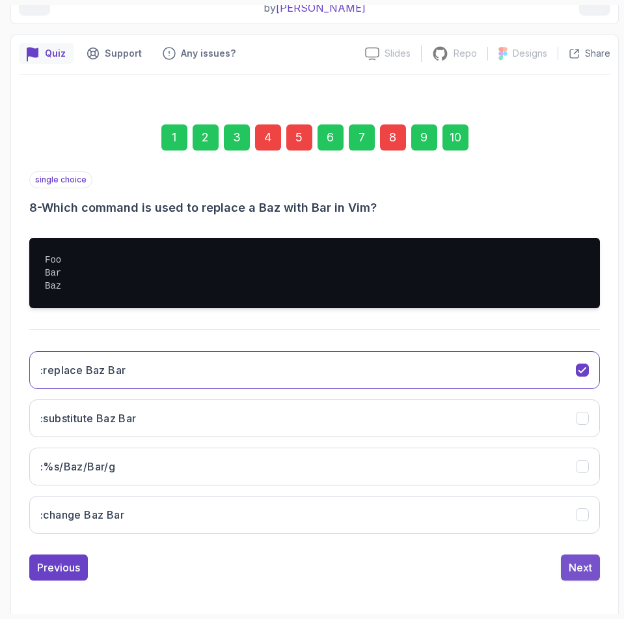
click at [578, 565] on div "Next" at bounding box center [580, 567] width 23 height 16
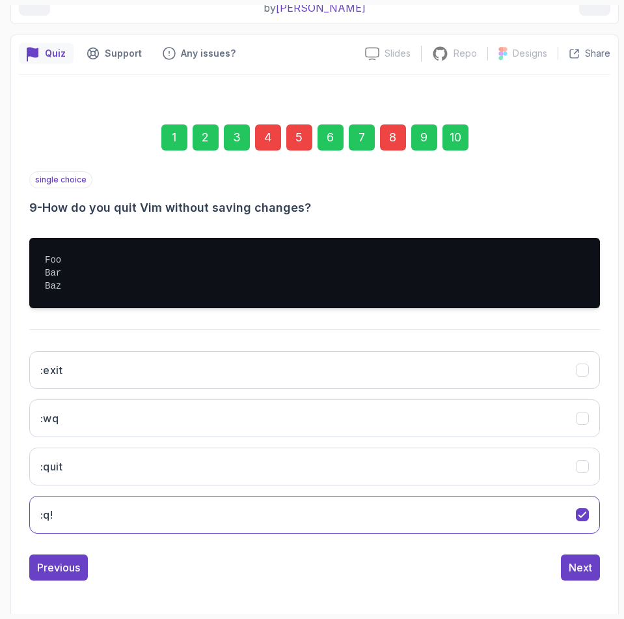
click at [604, 562] on div "1 2 3 4 5 6 7 8 9 10 single choice 9 - How do you quit Vim without saving chang…" at bounding box center [315, 341] width 592 height 497
click at [594, 570] on button "Next" at bounding box center [580, 567] width 39 height 26
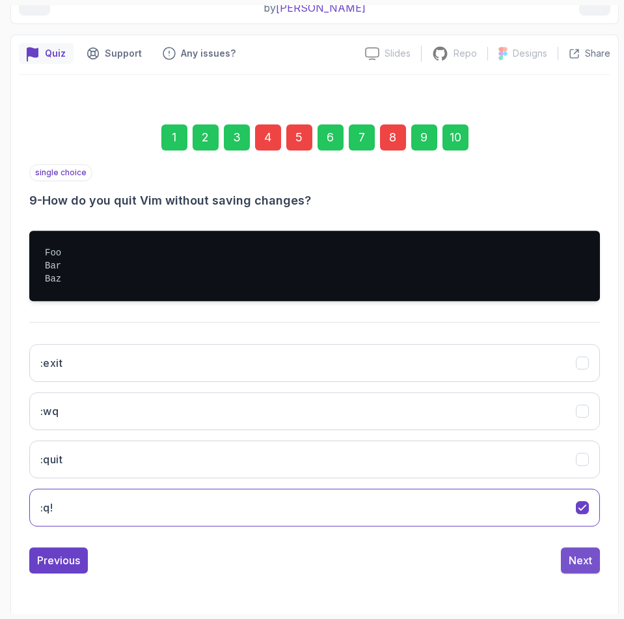
scroll to position [67, 0]
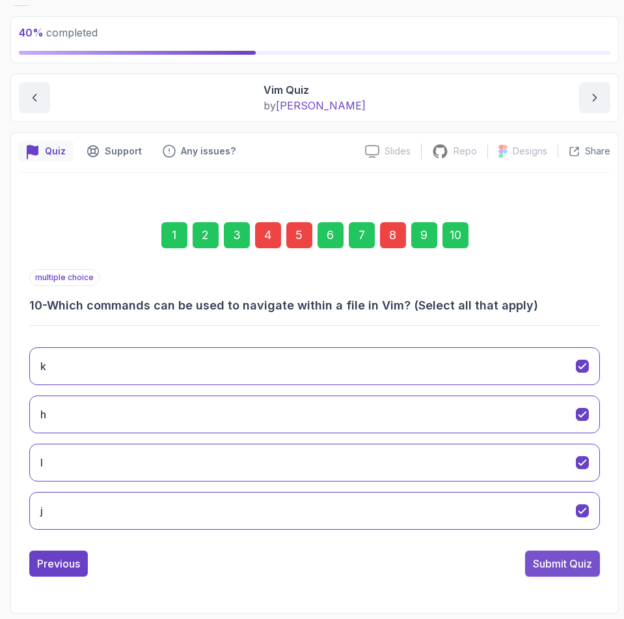
click at [578, 558] on div "Submit Quiz" at bounding box center [562, 563] width 59 height 16
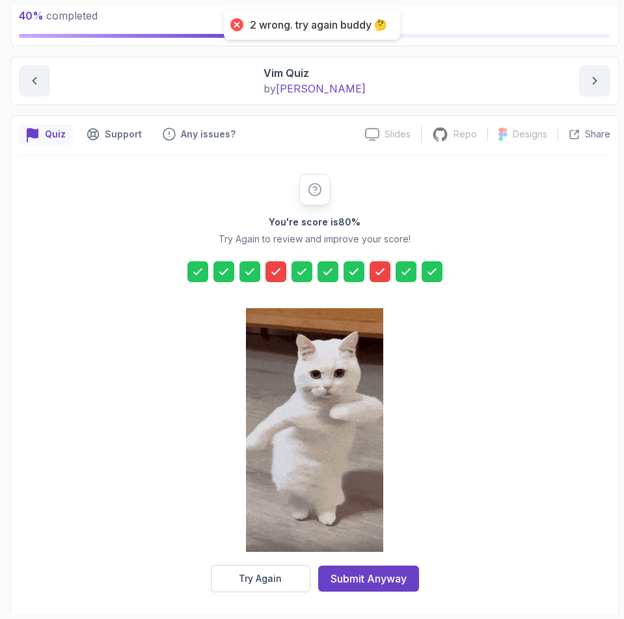
scroll to position [89, 0]
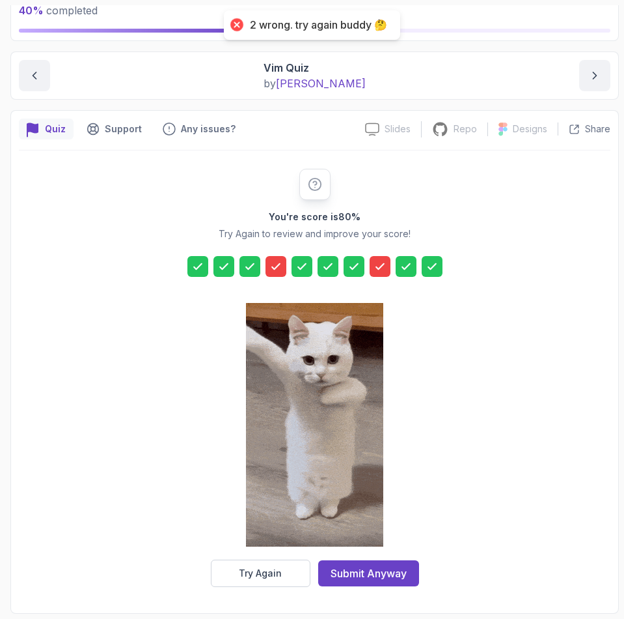
click at [283, 270] on div at bounding box center [276, 266] width 21 height 21
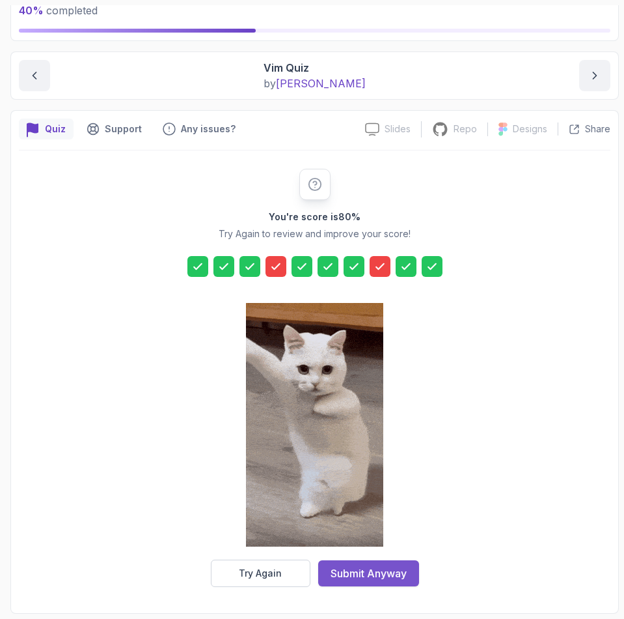
click at [366, 574] on div "Submit Anyway" at bounding box center [369, 573] width 76 height 16
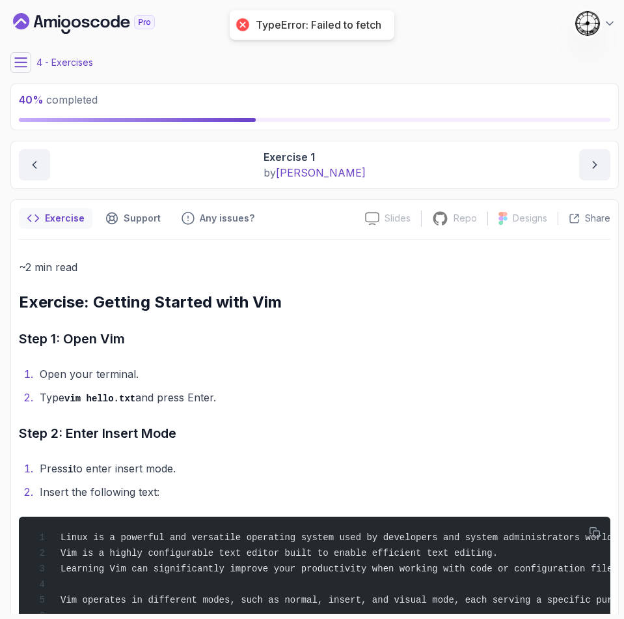
click at [23, 56] on icon at bounding box center [20, 62] width 13 height 13
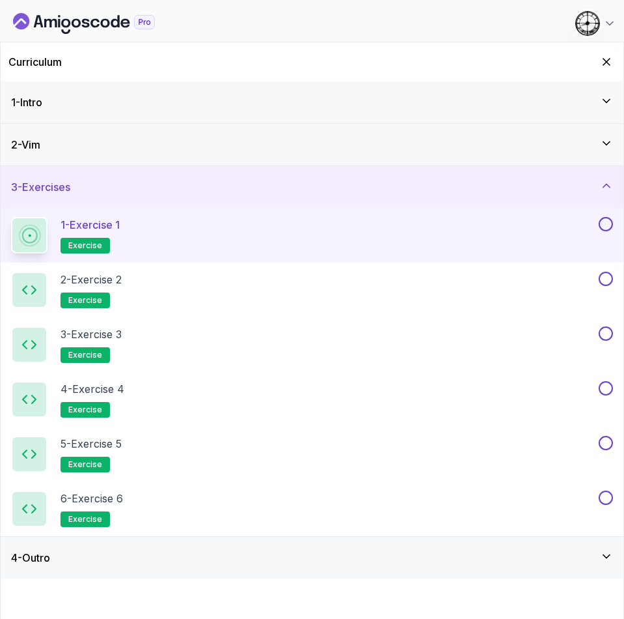
click at [76, 118] on div "1 - Intro" at bounding box center [312, 102] width 623 height 42
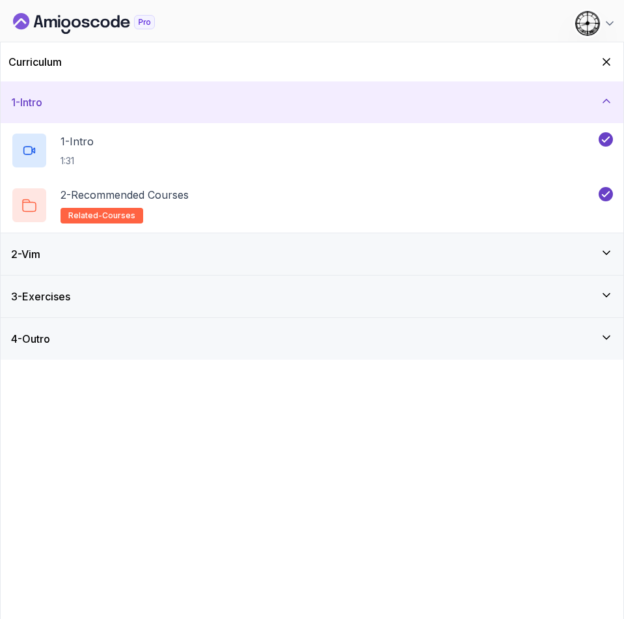
click at [61, 107] on div "1 - Intro" at bounding box center [312, 102] width 602 height 16
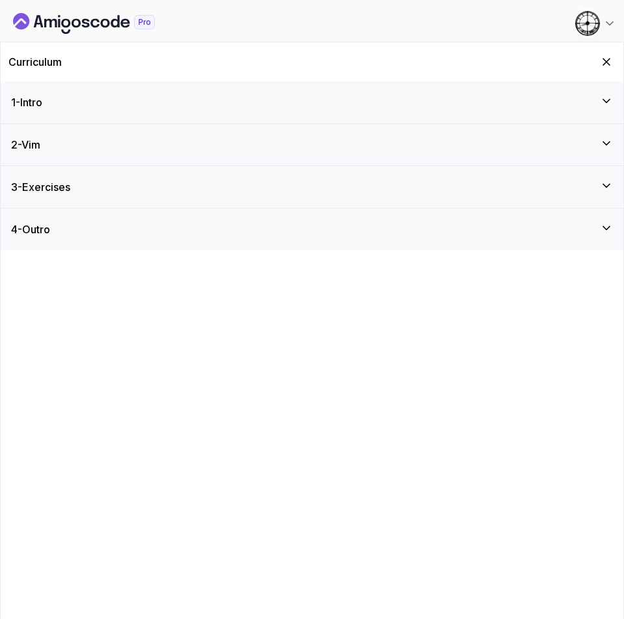
click at [57, 145] on div "2 - Vim" at bounding box center [312, 145] width 602 height 16
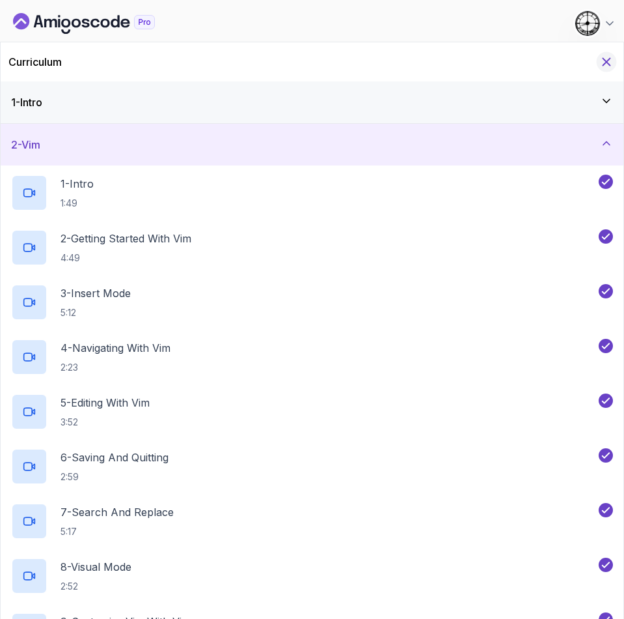
click at [607, 55] on icon "Hide Curriculum for mobile" at bounding box center [607, 62] width 14 height 14
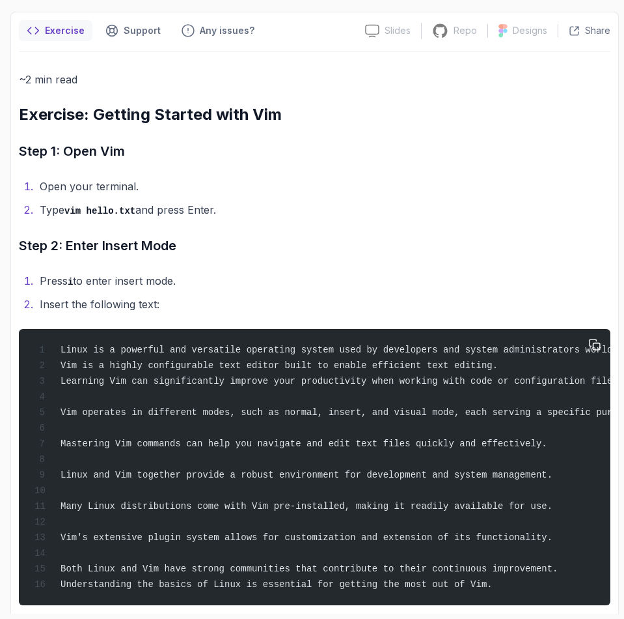
scroll to position [195, 0]
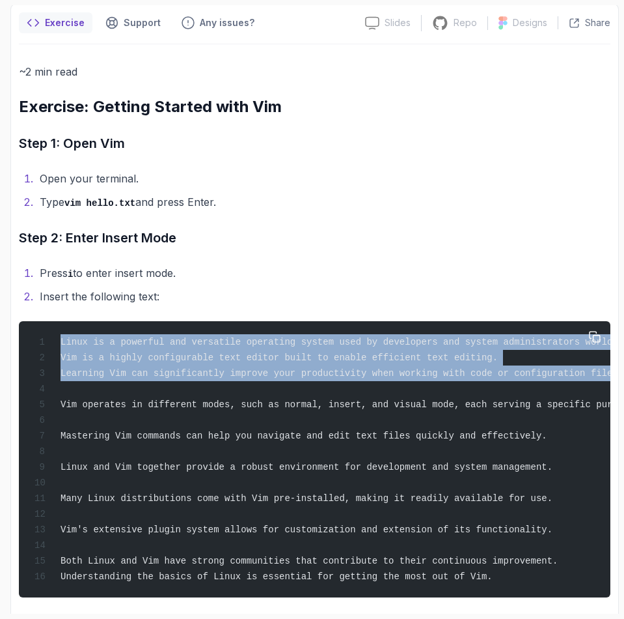
drag, startPoint x: 61, startPoint y: 348, endPoint x: 97, endPoint y: 396, distance: 59.5
click at [97, 396] on div "Linux is a powerful and versatile operating system used by developers and syste…" at bounding box center [314, 459] width 571 height 260
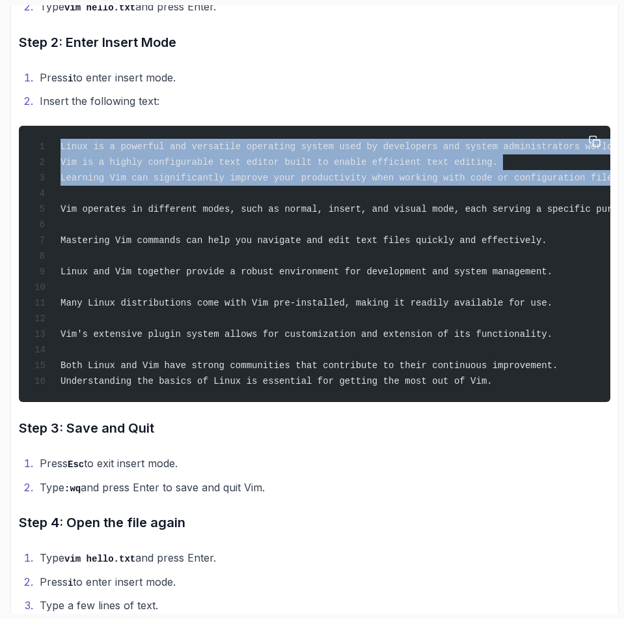
scroll to position [293, 0]
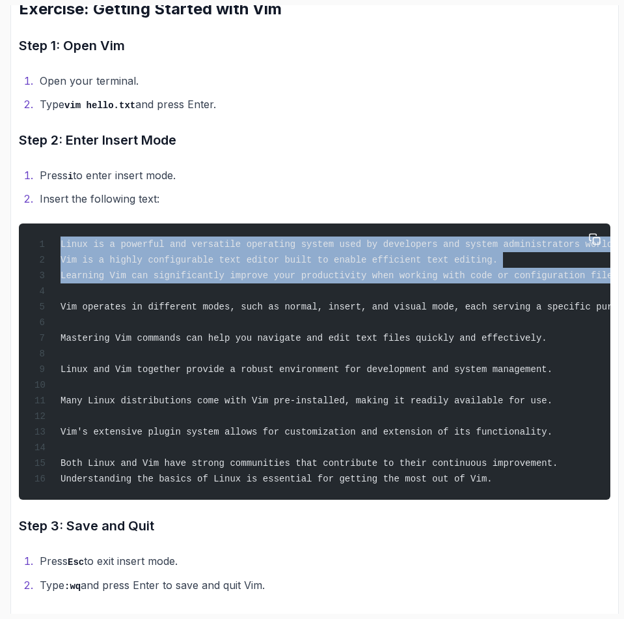
click at [77, 277] on span "Learning Vim can significantly improve your productivity when working with code…" at bounding box center [342, 275] width 563 height 10
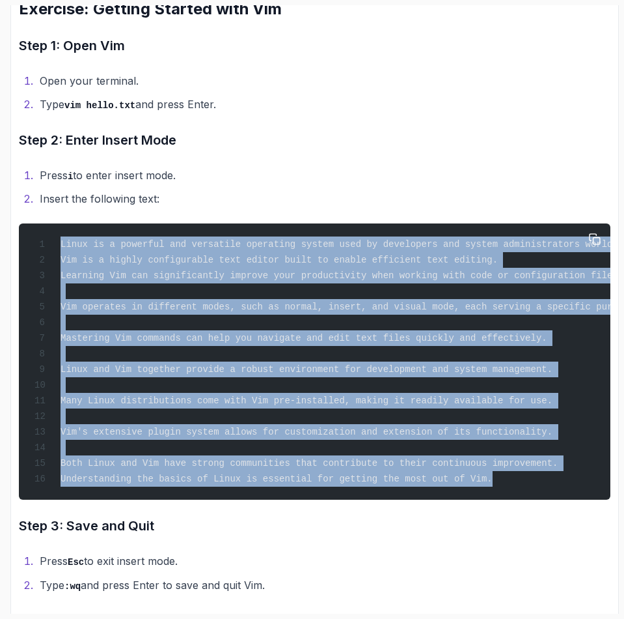
drag, startPoint x: 60, startPoint y: 244, endPoint x: 459, endPoint y: 482, distance: 464.8
click at [459, 482] on div "Linux is a powerful and versatile operating system used by developers and syste…" at bounding box center [314, 361] width 571 height 260
copy code "Linux is a powerful and versatile operating system used by developers and syste…"
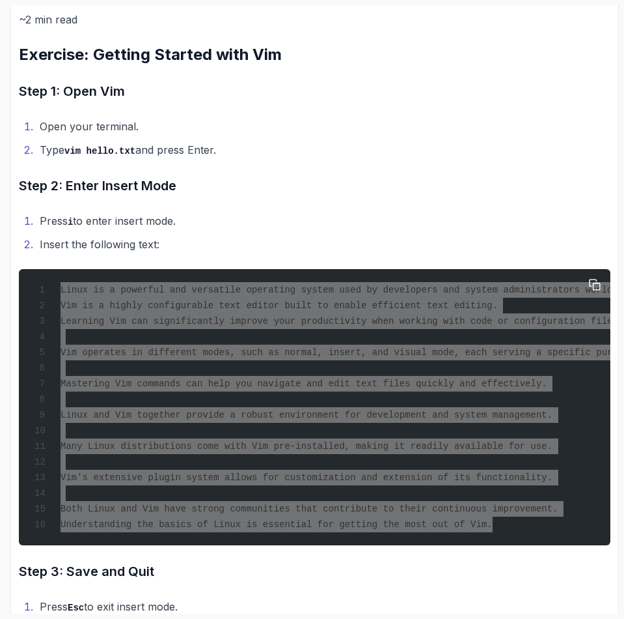
scroll to position [0, 0]
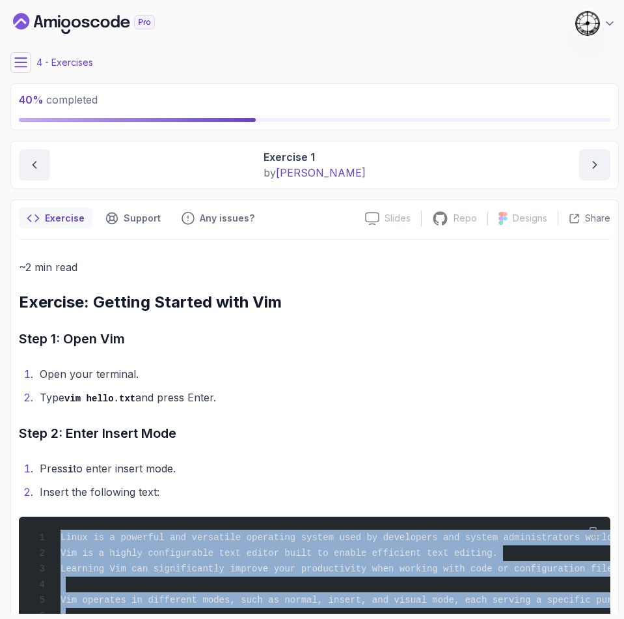
click at [31, 61] on button at bounding box center [20, 62] width 21 height 21
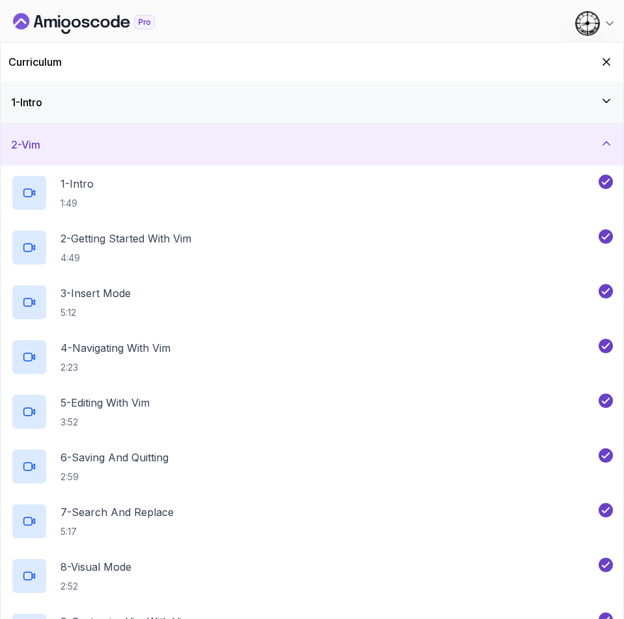
click at [312, 98] on div "1 - Intro" at bounding box center [312, 102] width 602 height 16
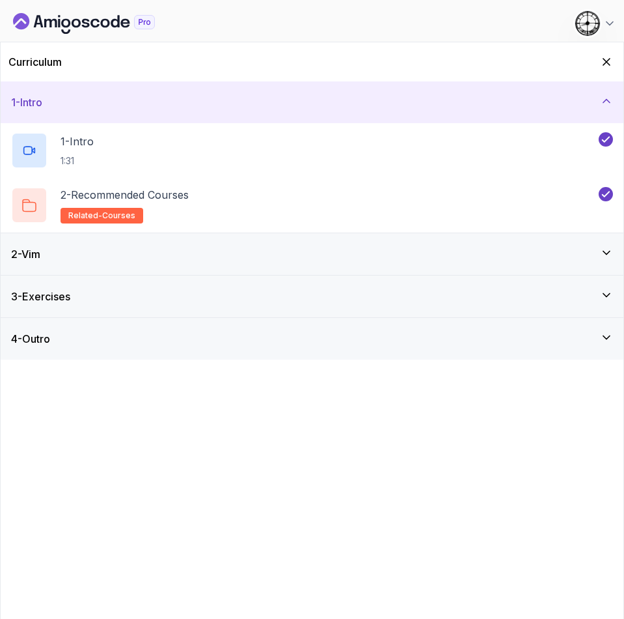
click at [247, 93] on div "1 - Intro" at bounding box center [312, 102] width 623 height 42
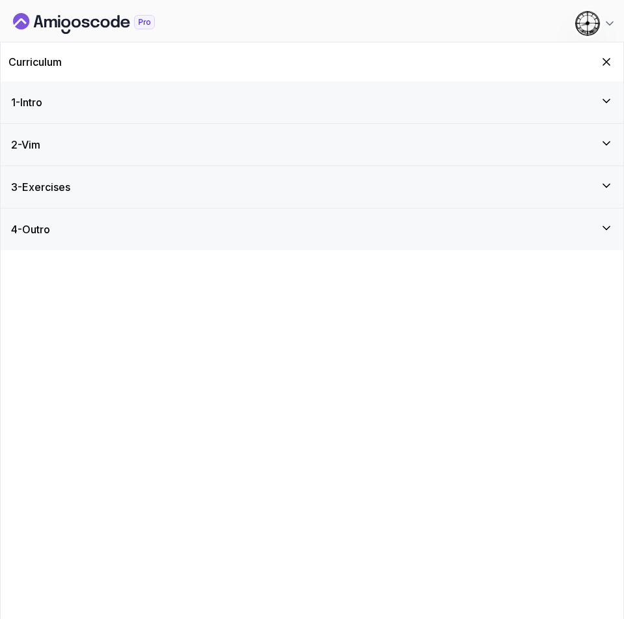
click at [220, 141] on div "2 - Vim" at bounding box center [312, 145] width 602 height 16
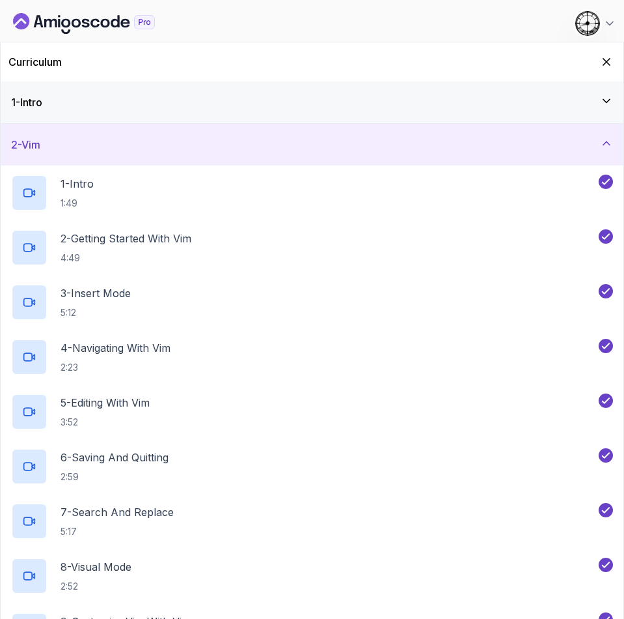
click at [156, 124] on div "2 - Vim" at bounding box center [312, 145] width 623 height 42
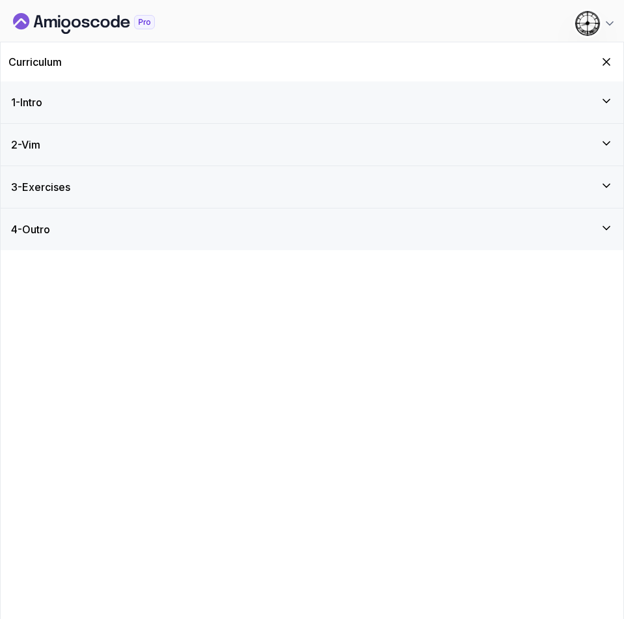
click at [142, 206] on div "3 - Exercises" at bounding box center [312, 187] width 623 height 42
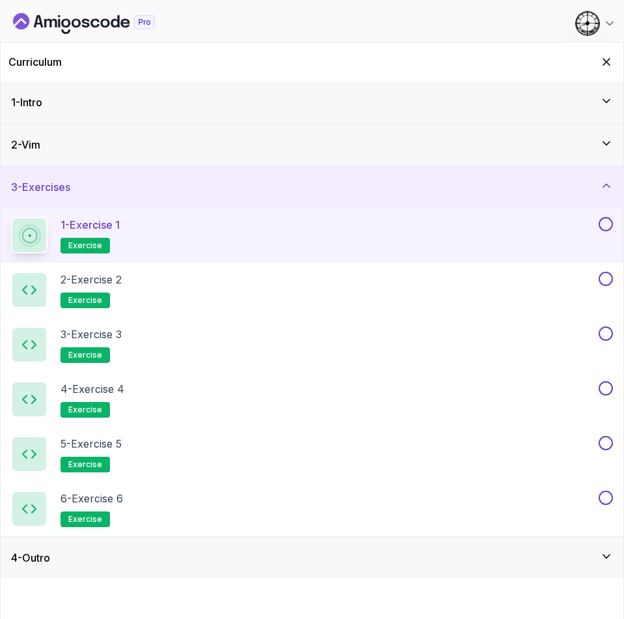
click at [603, 220] on button at bounding box center [606, 224] width 14 height 14
click at [268, 298] on div "2 - Exercise 2 exercise" at bounding box center [303, 289] width 585 height 36
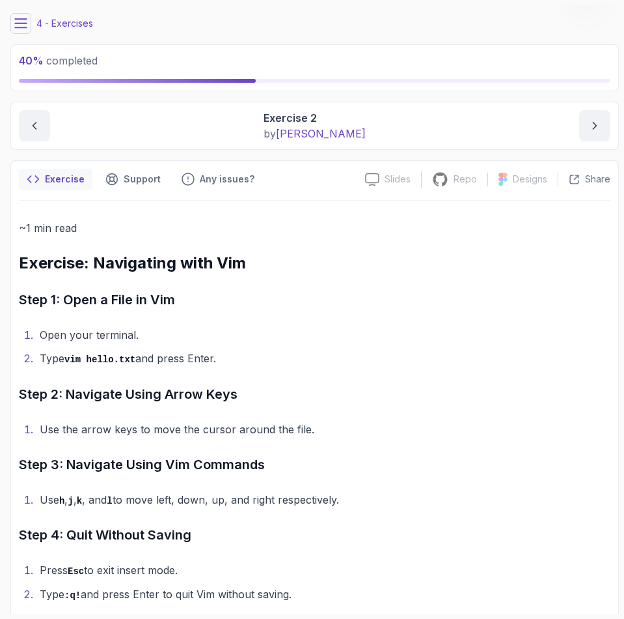
scroll to position [61, 0]
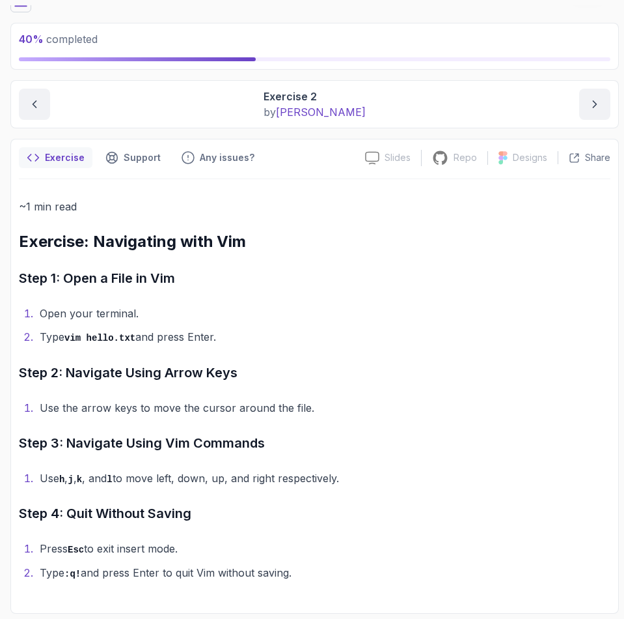
click at [22, 8] on button at bounding box center [20, 2] width 21 height 21
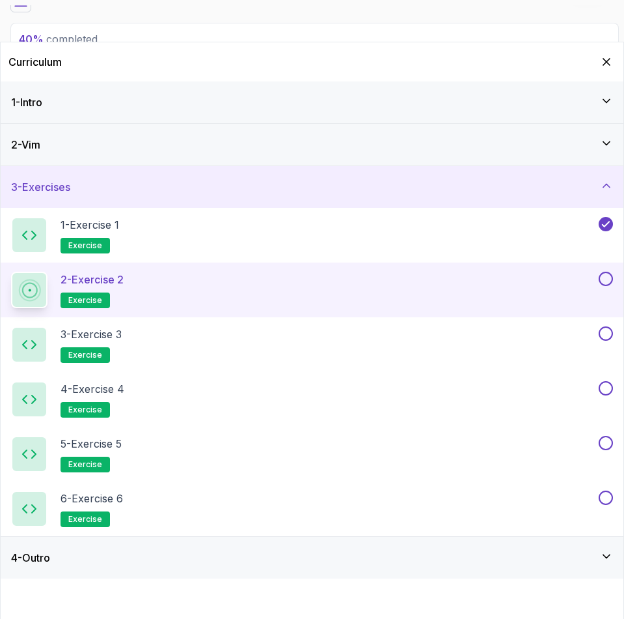
click at [613, 274] on div "2 - Exercise 2 exercise" at bounding box center [312, 289] width 623 height 55
click at [609, 280] on button at bounding box center [606, 278] width 14 height 14
click at [308, 342] on div "3 - Exercise 3 exercise" at bounding box center [303, 344] width 585 height 36
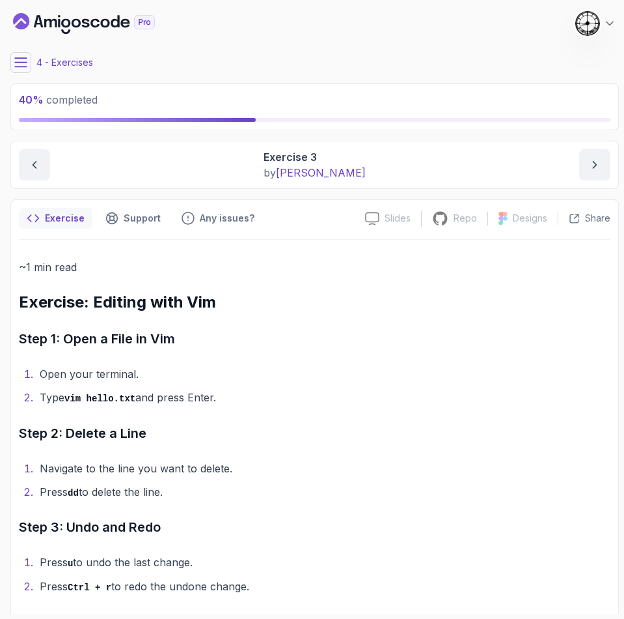
click at [19, 70] on button at bounding box center [20, 62] width 21 height 21
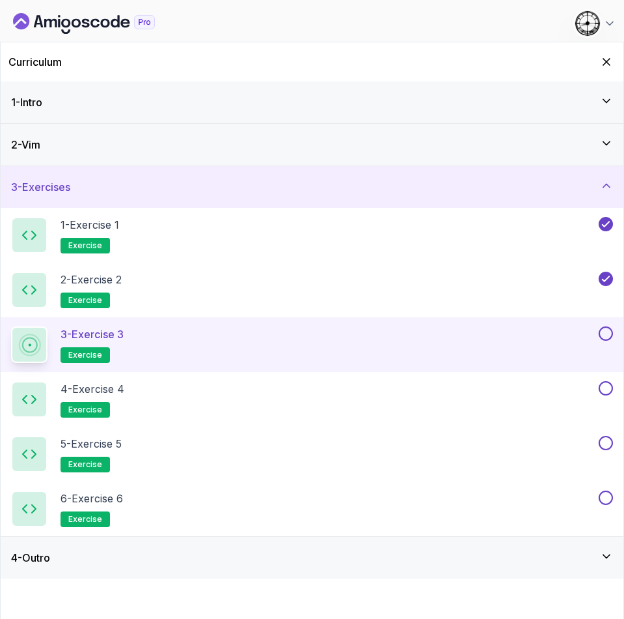
click at [605, 335] on button at bounding box center [606, 333] width 14 height 14
click at [313, 392] on div "4 - Exercise 4 exercise" at bounding box center [303, 399] width 585 height 36
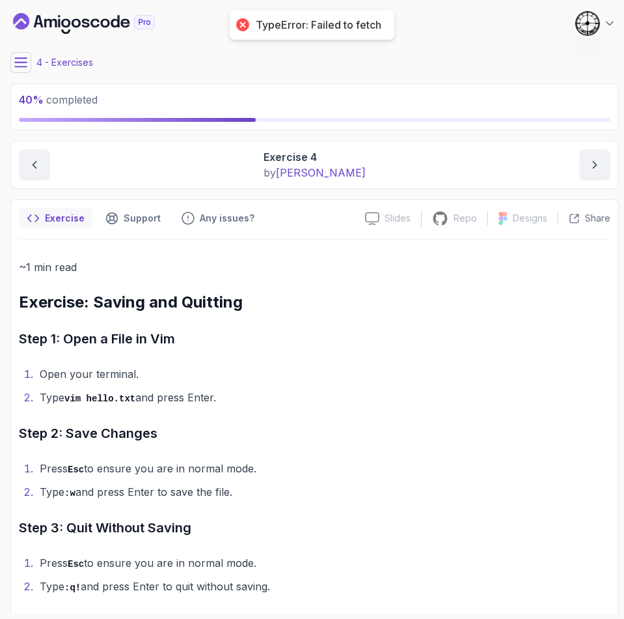
scroll to position [14, 0]
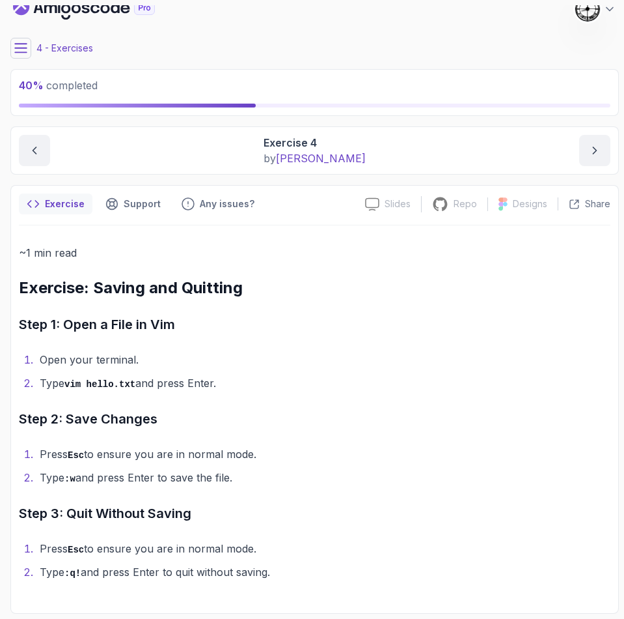
click at [27, 59] on main "My Courses VIM Essentials 163 Points 1 Castra Sandu 4 - Exercises 40 % complete…" at bounding box center [314, 309] width 609 height 608
click at [23, 53] on icon at bounding box center [20, 48] width 13 height 13
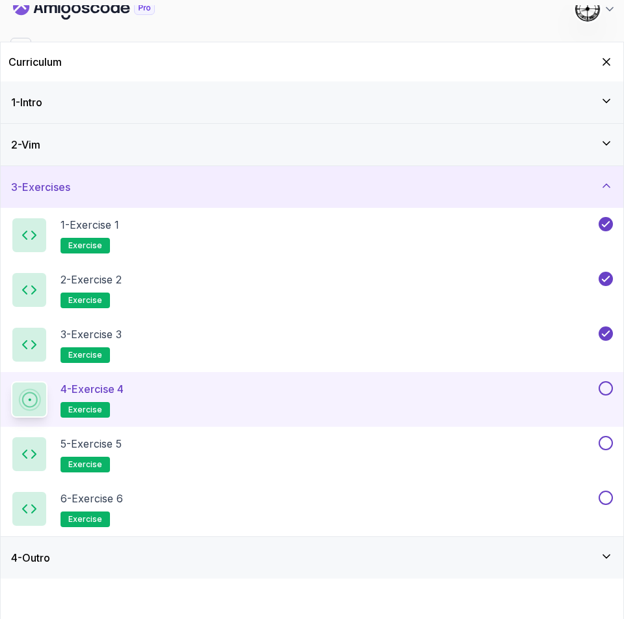
click at [609, 392] on button at bounding box center [606, 388] width 14 height 14
click at [521, 449] on div "5 - Exercise 5 exercise" at bounding box center [303, 454] width 585 height 36
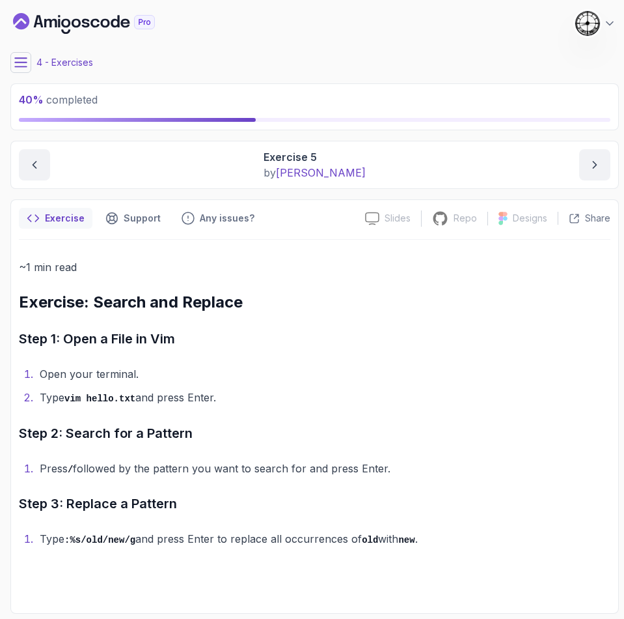
click at [26, 63] on icon at bounding box center [20, 62] width 13 height 13
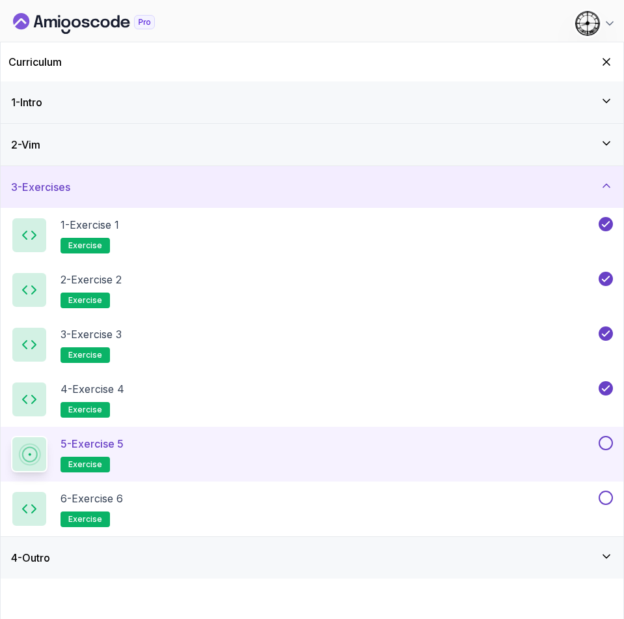
click at [609, 440] on button at bounding box center [606, 443] width 14 height 14
click at [279, 508] on div "6 - Exercise 6 exercise" at bounding box center [303, 508] width 585 height 36
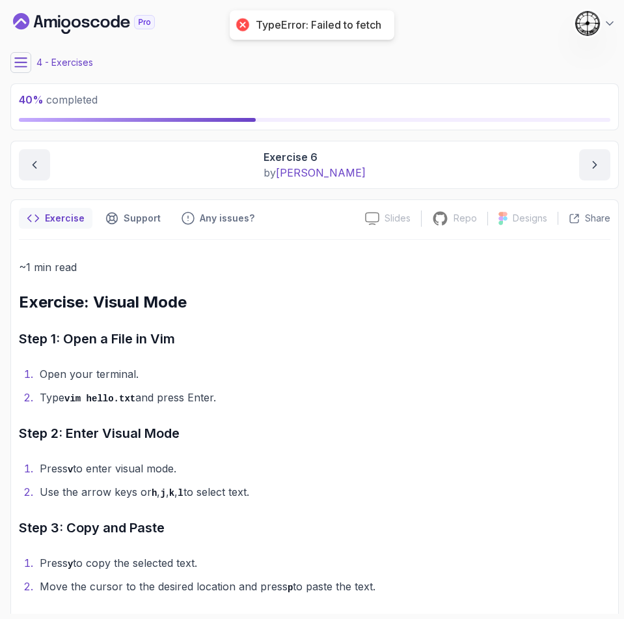
scroll to position [14, 0]
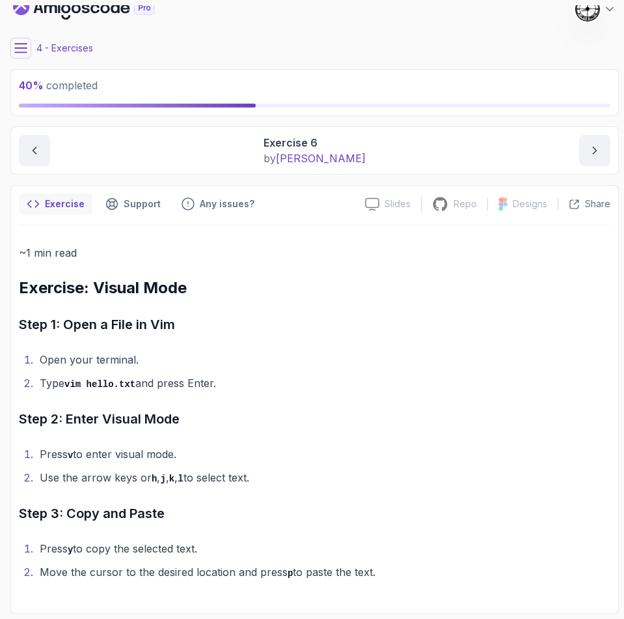
click at [146, 543] on li "Press y to copy the selected text." at bounding box center [323, 548] width 575 height 19
click at [16, 49] on icon at bounding box center [20, 48] width 13 height 13
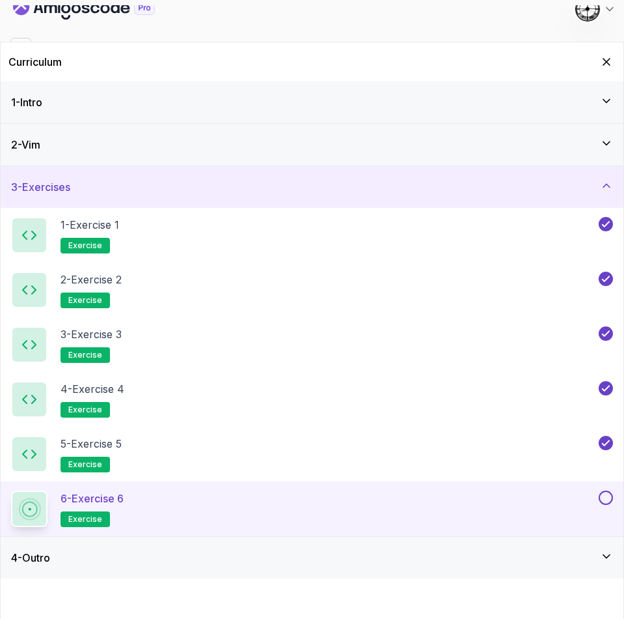
click at [604, 497] on button at bounding box center [606, 497] width 14 height 14
click at [133, 561] on div "4 - Outro" at bounding box center [312, 558] width 602 height 16
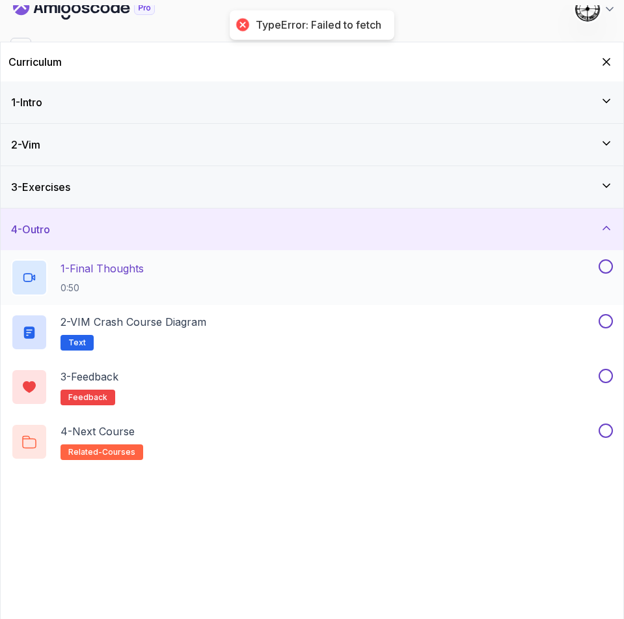
click at [126, 290] on p "0:50" at bounding box center [102, 287] width 83 height 13
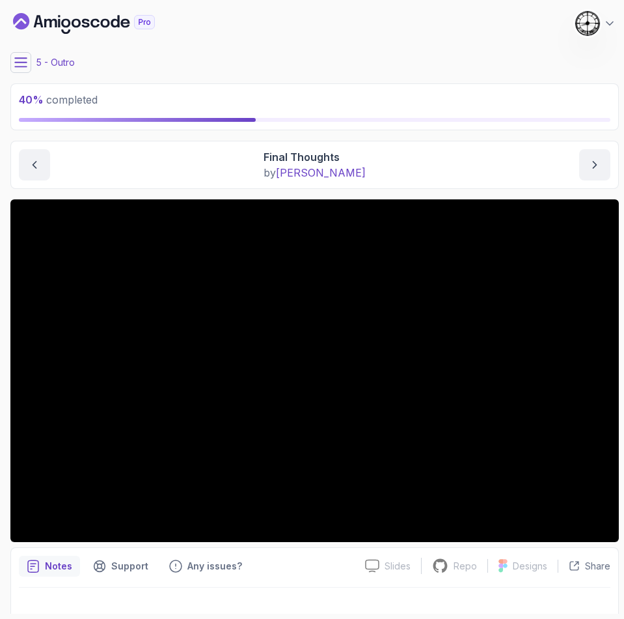
click at [17, 58] on icon at bounding box center [21, 62] width 12 height 8
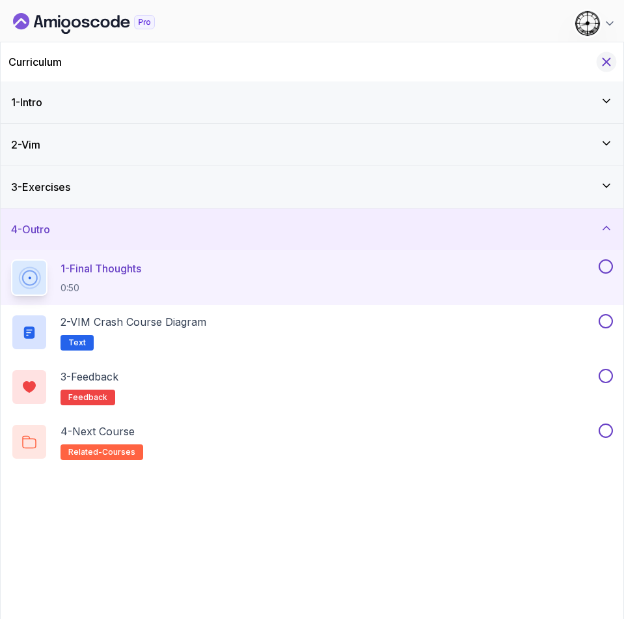
click at [612, 60] on icon "Hide Curriculum for mobile" at bounding box center [607, 62] width 14 height 14
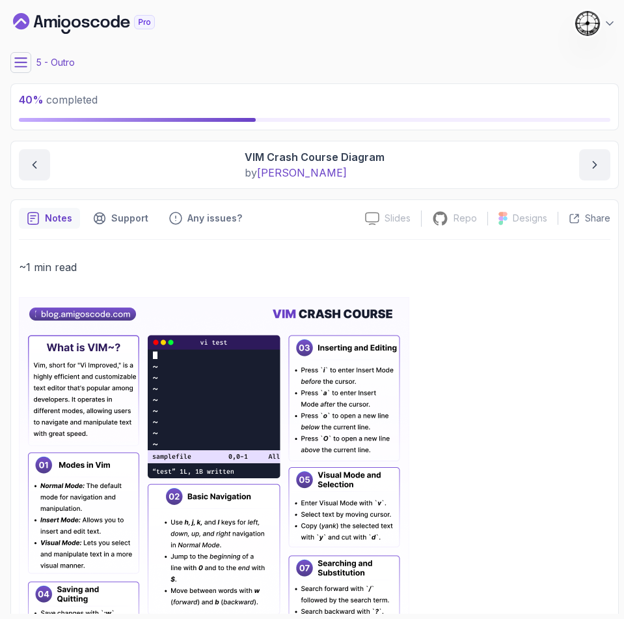
click at [18, 65] on icon at bounding box center [20, 62] width 13 height 13
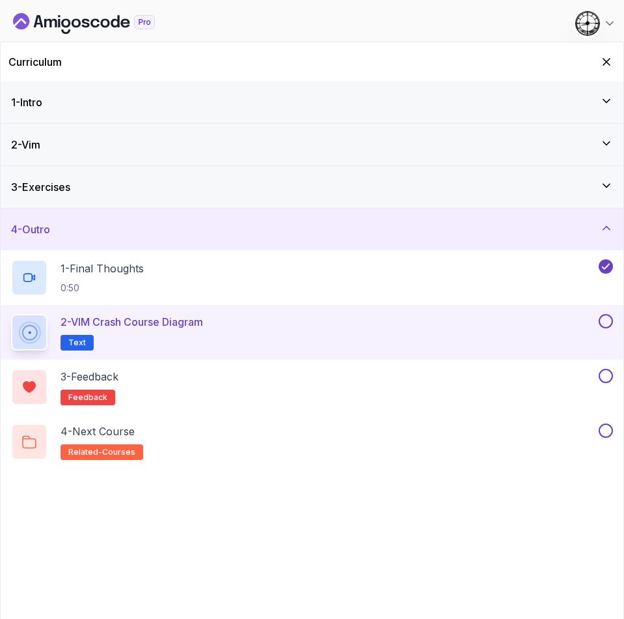
click at [603, 319] on button at bounding box center [606, 321] width 14 height 14
click at [397, 389] on div "3 - Feedback feedback" at bounding box center [303, 387] width 585 height 36
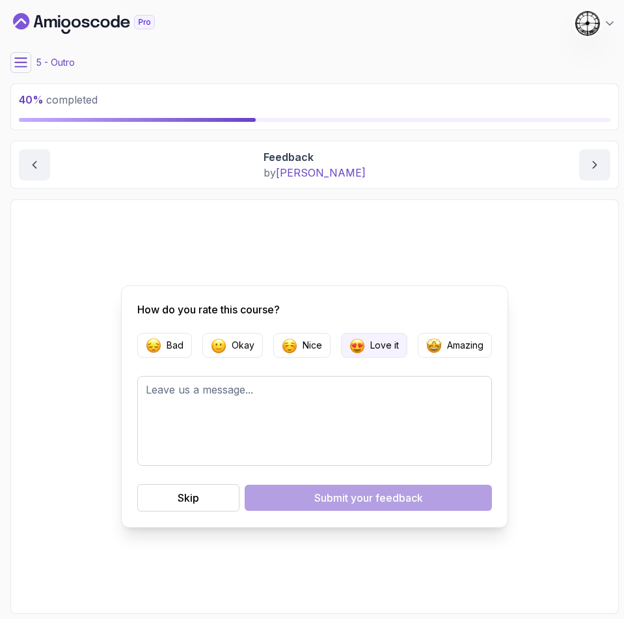
click at [363, 342] on img "button" at bounding box center [358, 345] width 16 height 16
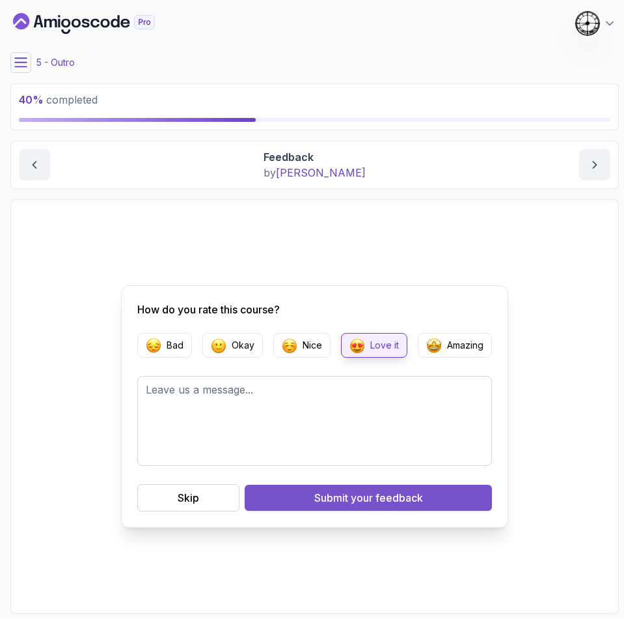
click at [329, 494] on div "Submit your feedback" at bounding box center [368, 498] width 109 height 16
